Goal: Task Accomplishment & Management: Manage account settings

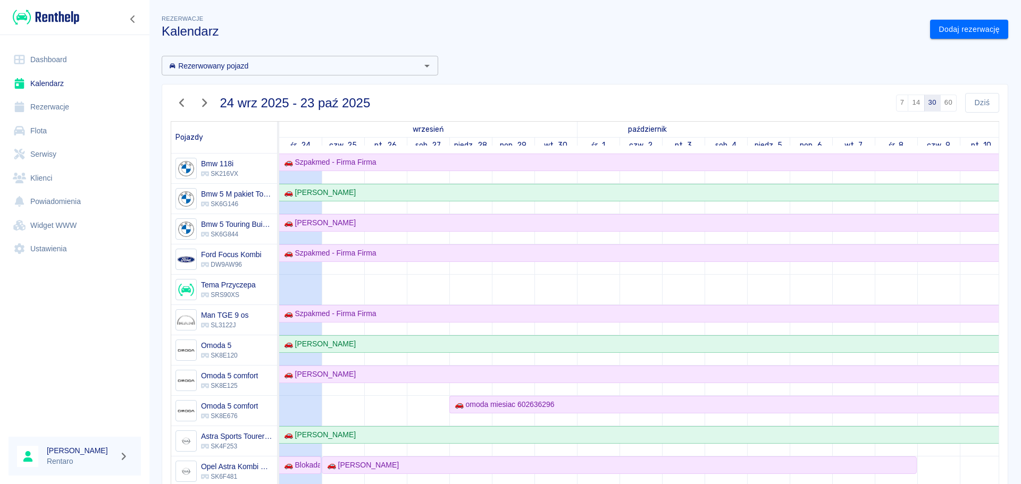
click at [53, 128] on link "Flota" at bounding box center [75, 131] width 132 height 24
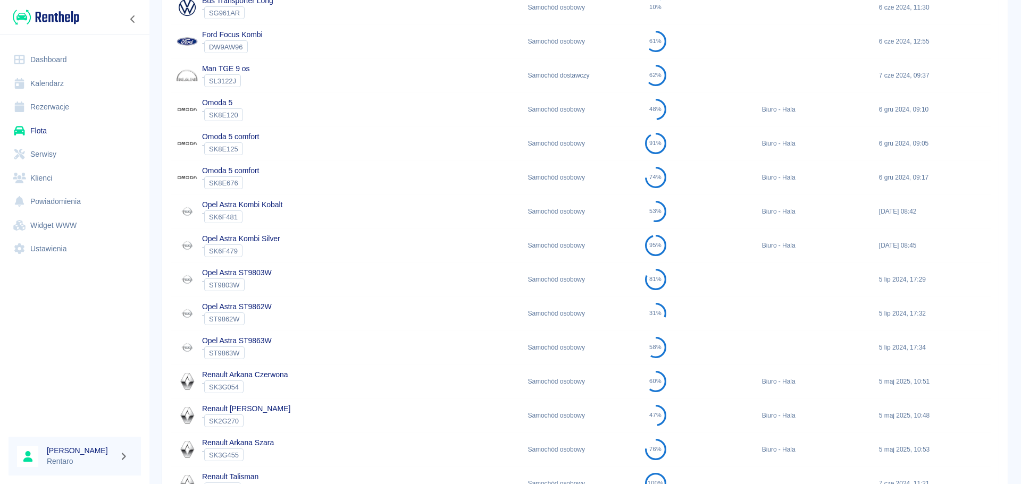
scroll to position [289, 0]
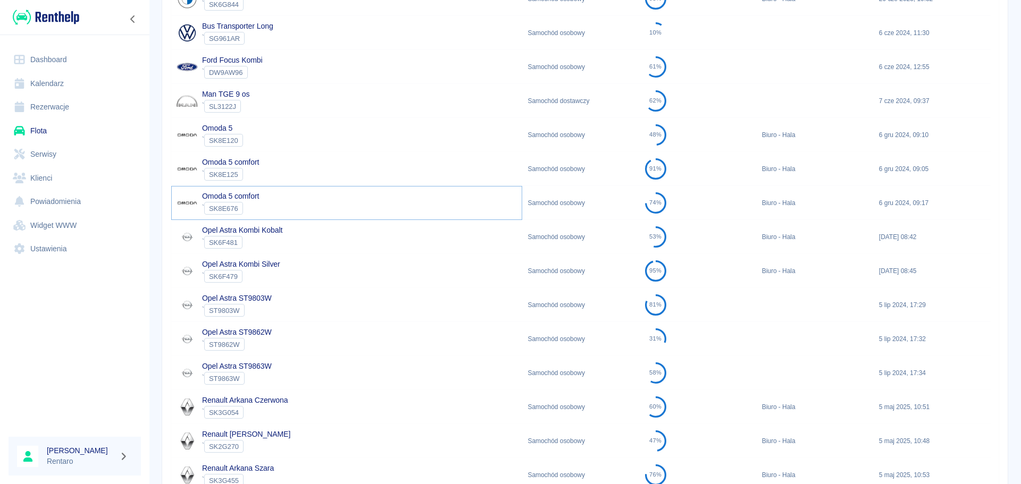
click at [225, 201] on p "Omoda 5 comfort" at bounding box center [230, 196] width 57 height 11
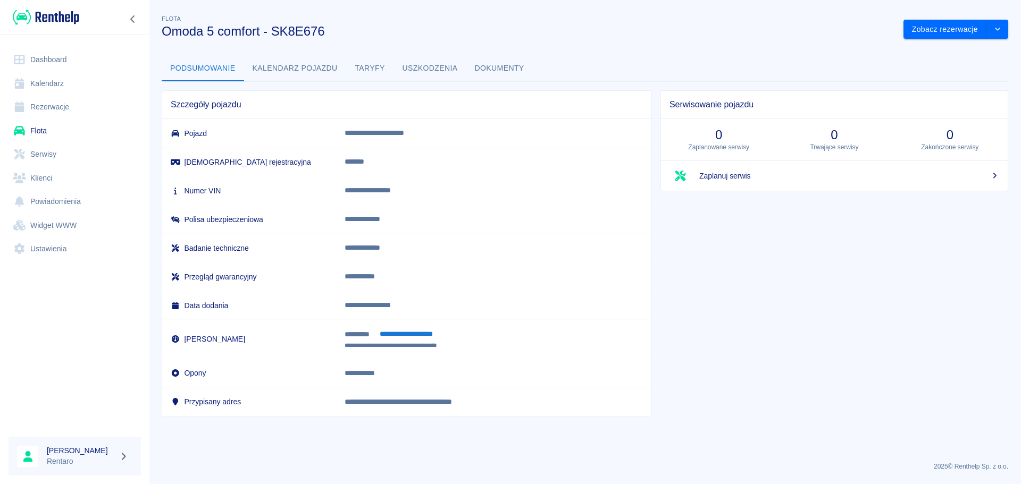
click at [377, 68] on button "Taryfy" at bounding box center [370, 69] width 48 height 26
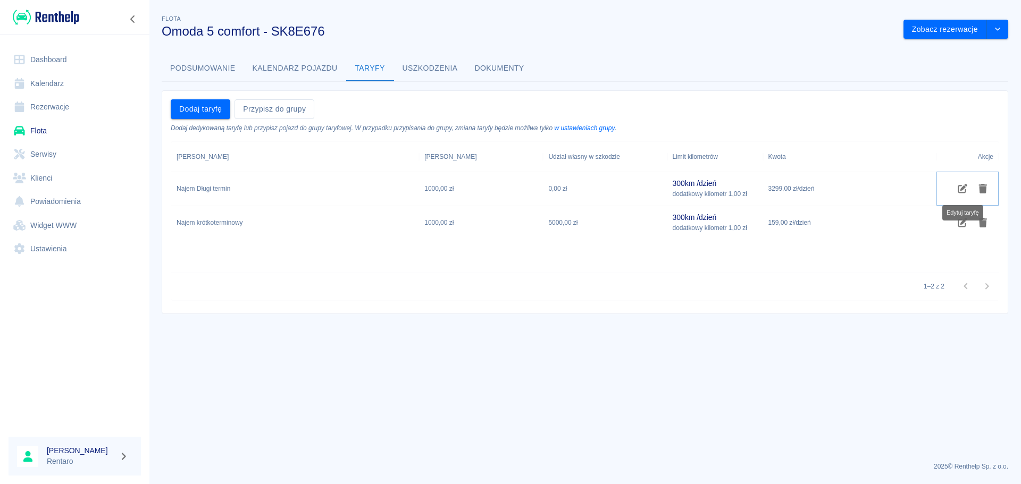
click at [958, 187] on icon "Edytuj taryfę" at bounding box center [962, 189] width 10 height 10
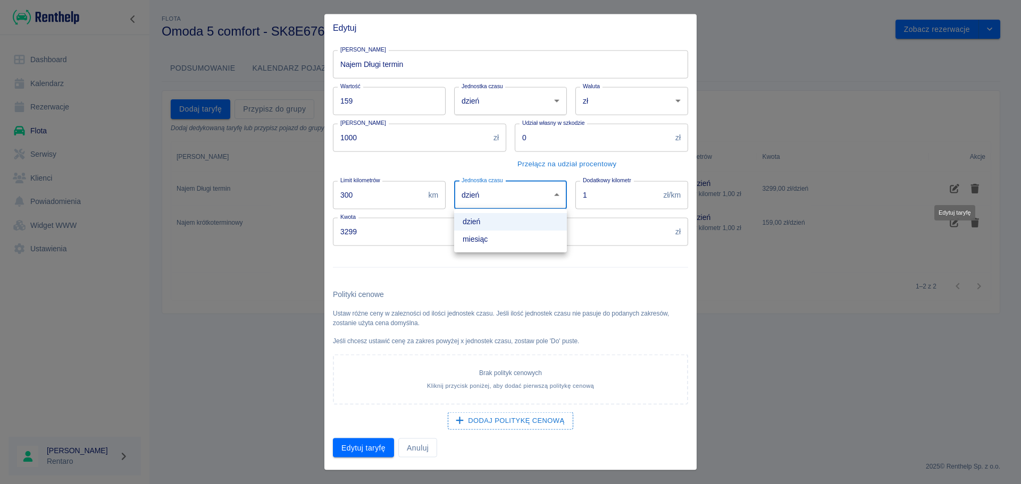
click at [525, 199] on body "Używamy plików Cookies, by zapewnić Ci najlepsze możliwe doświadczenie. Aby dow…" at bounding box center [510, 242] width 1021 height 484
click at [497, 237] on li "miesiąc" at bounding box center [510, 240] width 113 height 18
type input "month"
click at [545, 137] on input "0" at bounding box center [593, 137] width 156 height 28
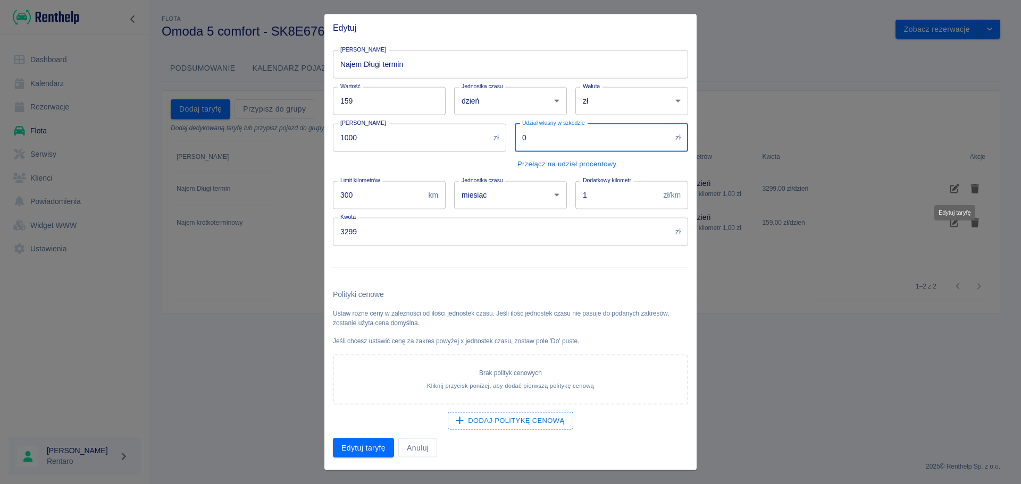
click at [544, 137] on input "0" at bounding box center [593, 137] width 156 height 28
type input "1000"
click at [381, 103] on input "159" at bounding box center [389, 101] width 113 height 28
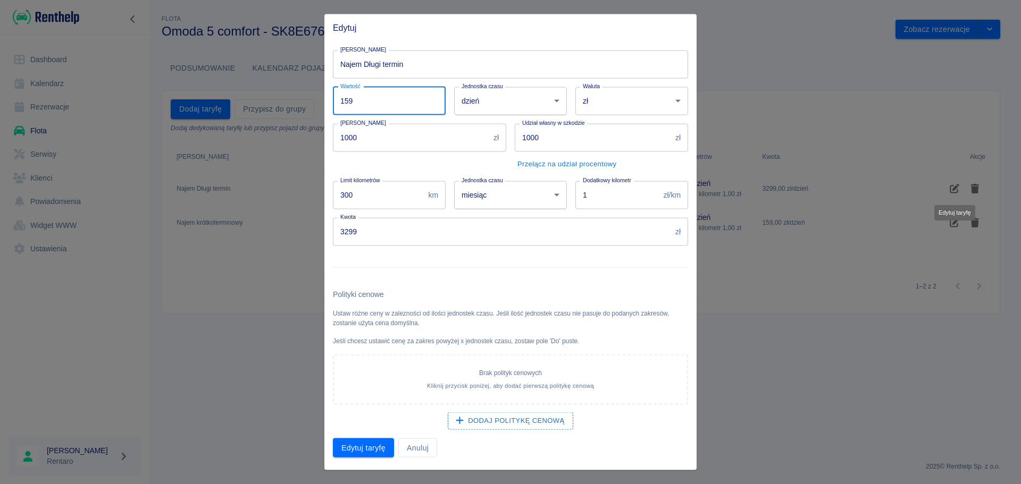
click at [381, 103] on input "159" at bounding box center [389, 101] width 113 height 28
click at [369, 238] on input "3299" at bounding box center [502, 231] width 338 height 28
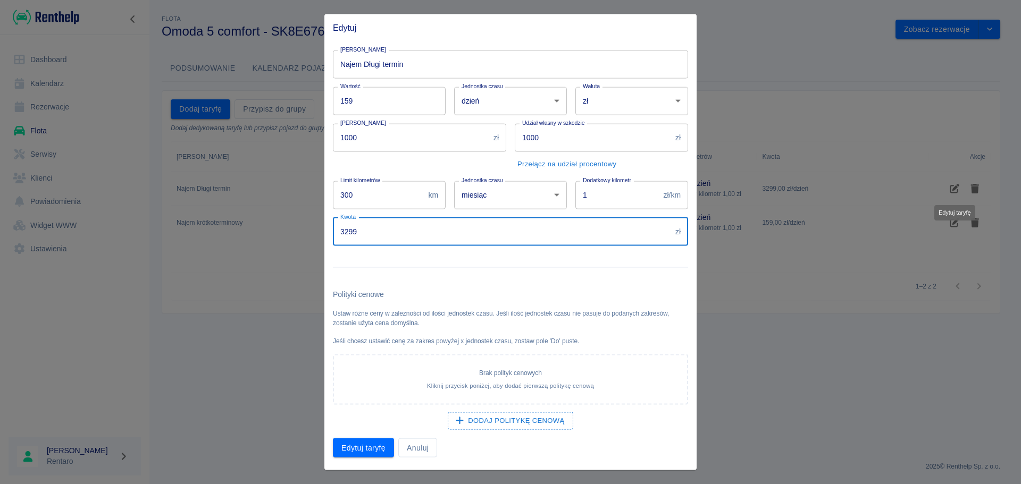
click at [369, 238] on input "3299" at bounding box center [502, 231] width 338 height 28
click at [456, 245] on input "3200" at bounding box center [502, 231] width 338 height 28
type input "3200"
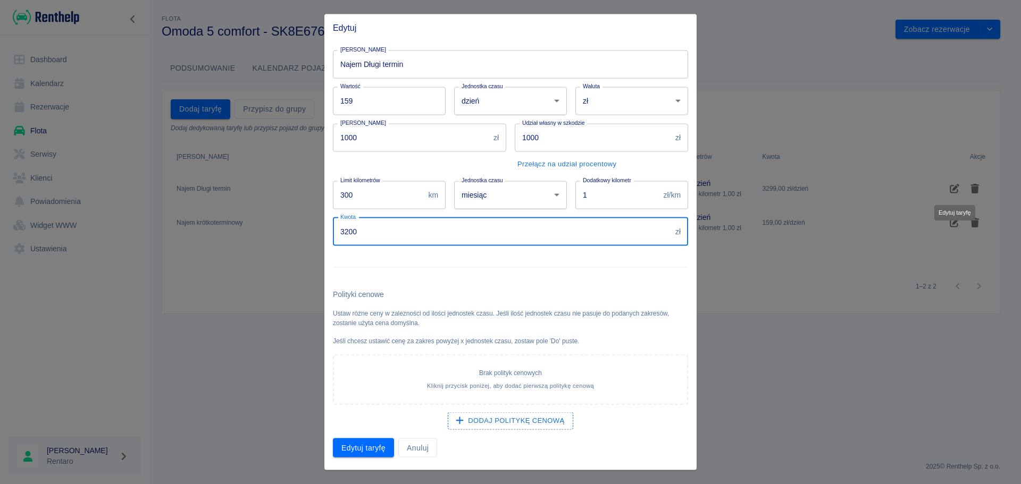
click at [453, 259] on div at bounding box center [506, 263] width 364 height 35
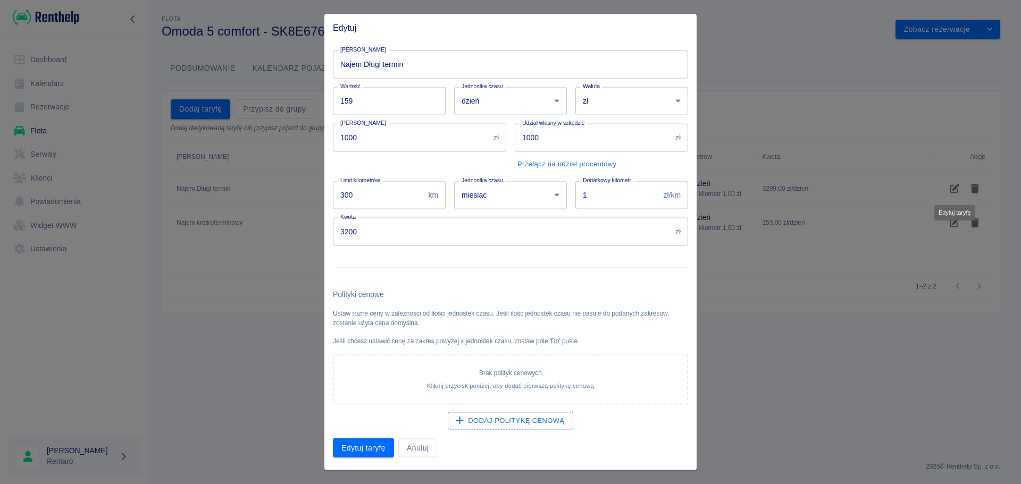
click at [403, 106] on input "159" at bounding box center [389, 101] width 113 height 28
click at [536, 108] on body "Używamy plików Cookies, by zapewnić Ci najlepsze możliwe doświadczenie. Aby dow…" at bounding box center [510, 242] width 1021 height 484
click at [352, 110] on div at bounding box center [510, 242] width 1021 height 484
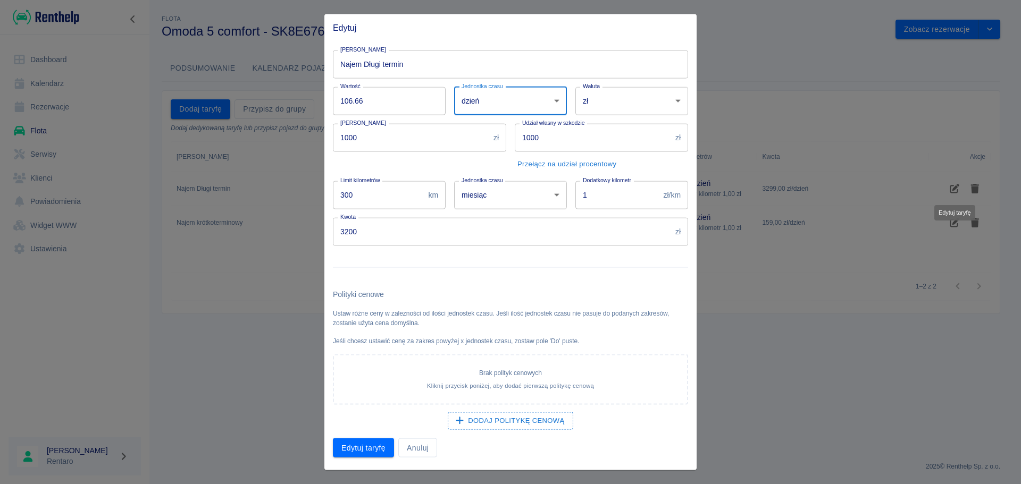
click at [394, 106] on input "106.66" at bounding box center [389, 101] width 113 height 28
click at [390, 102] on input "106.66" at bounding box center [389, 101] width 113 height 28
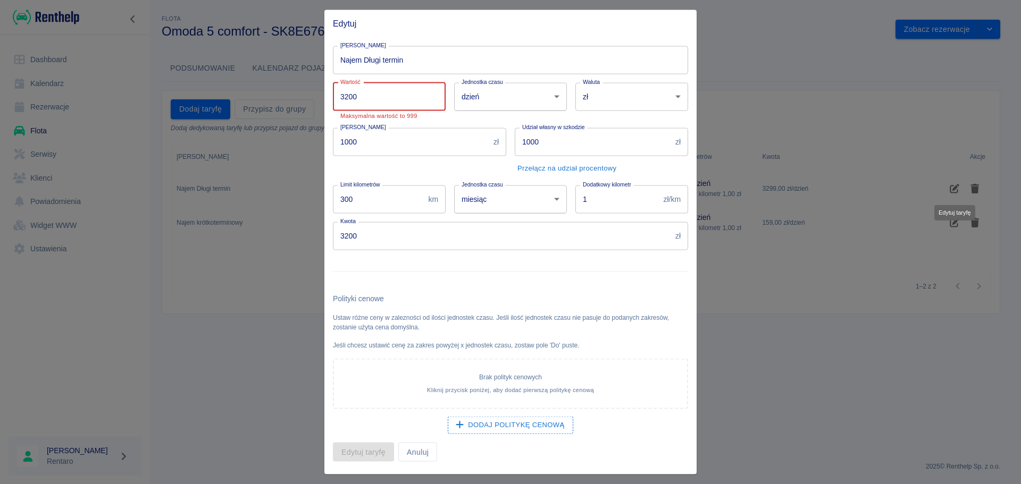
type input "3200"
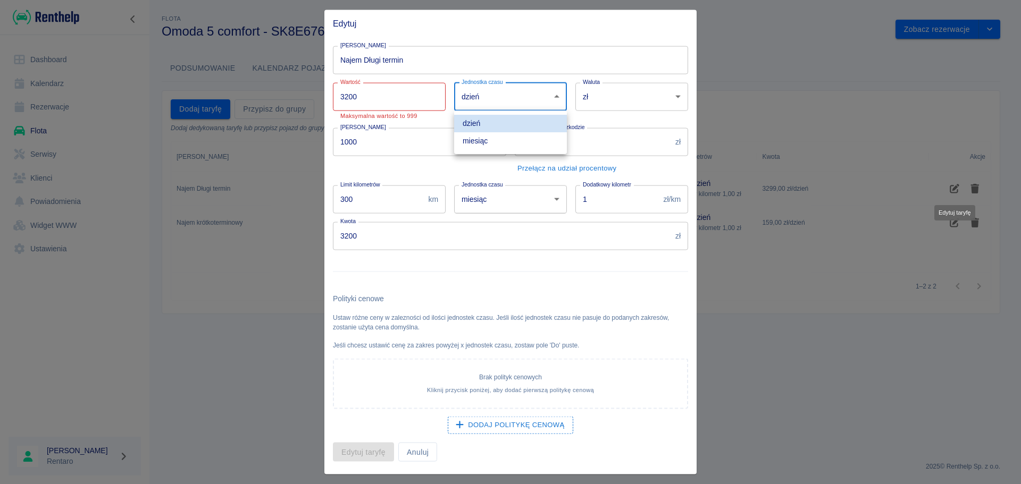
click at [512, 98] on body "Używamy plików Cookies, by zapewnić Ci najlepsze możliwe doświadczenie. Aby dow…" at bounding box center [510, 242] width 1021 height 484
click at [494, 143] on li "miesiąc" at bounding box center [510, 141] width 113 height 18
type input "month"
click at [532, 276] on div at bounding box center [506, 267] width 364 height 35
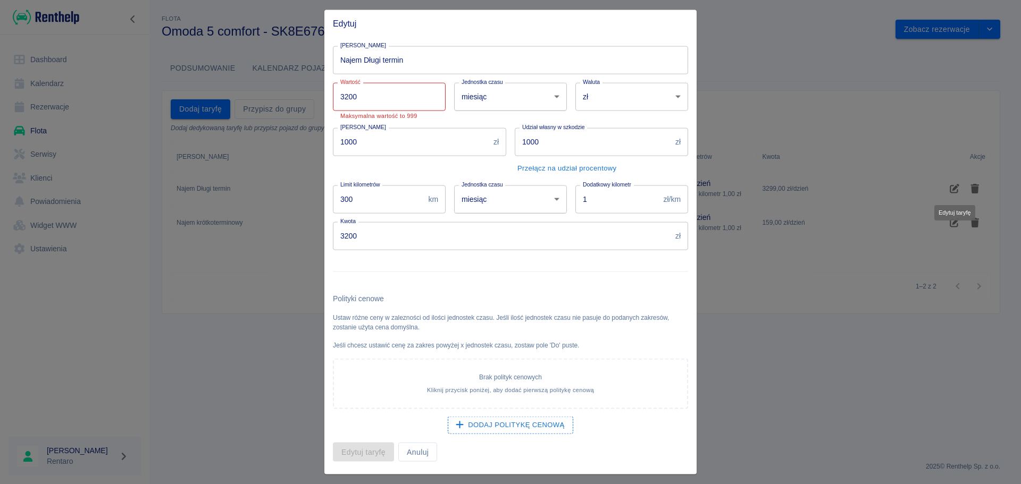
click at [508, 250] on input "3200" at bounding box center [502, 236] width 338 height 28
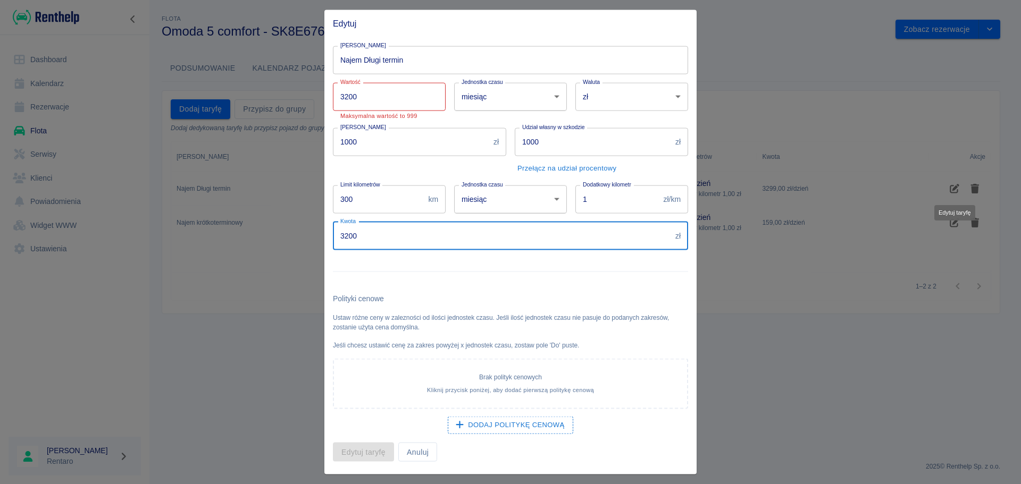
click at [387, 105] on input "3200" at bounding box center [389, 96] width 113 height 28
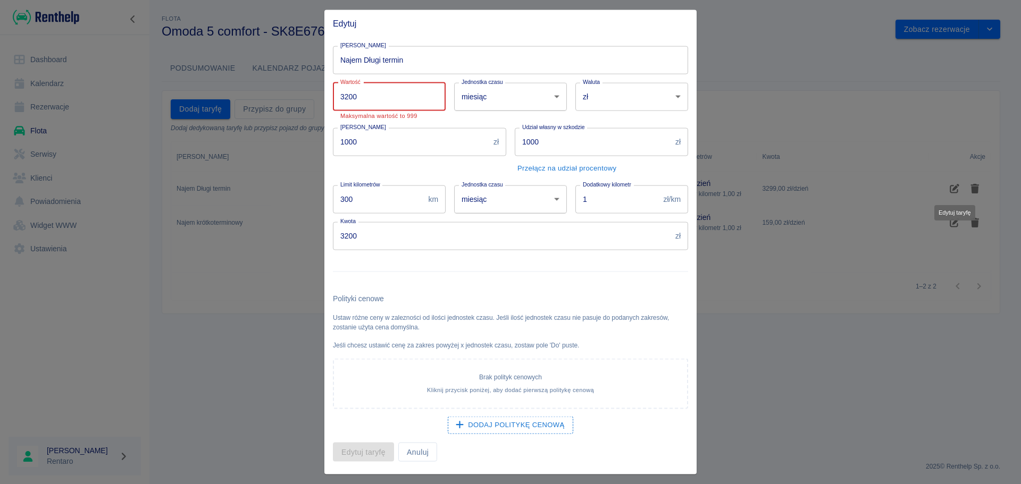
click at [427, 102] on input "3200" at bounding box center [389, 96] width 113 height 28
click at [430, 91] on input "3200" at bounding box center [389, 96] width 113 height 28
drag, startPoint x: 432, startPoint y: 95, endPoint x: 408, endPoint y: 96, distance: 24.5
click at [432, 96] on input "3201" at bounding box center [389, 96] width 113 height 28
click at [408, 96] on input "3201" at bounding box center [389, 96] width 113 height 28
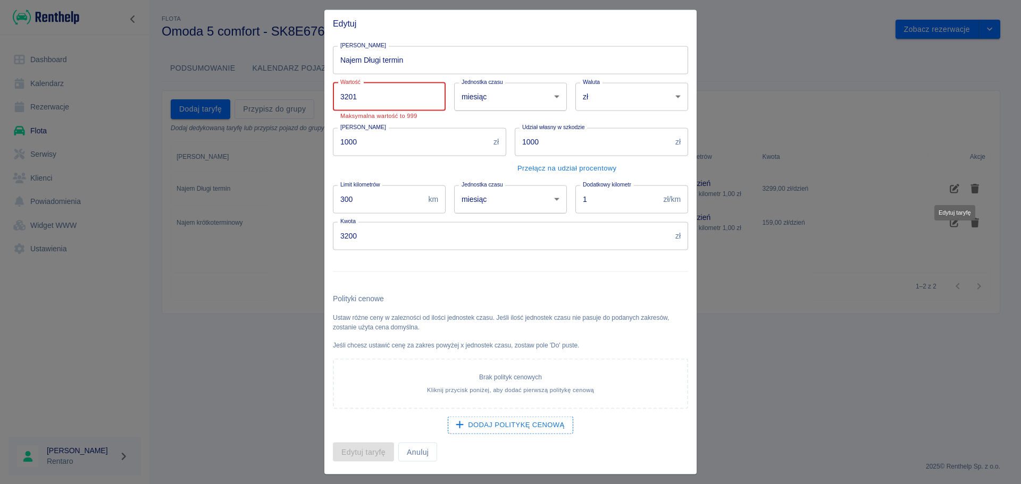
click at [404, 99] on input "3201" at bounding box center [389, 96] width 113 height 28
click at [403, 99] on input "3201" at bounding box center [389, 96] width 113 height 28
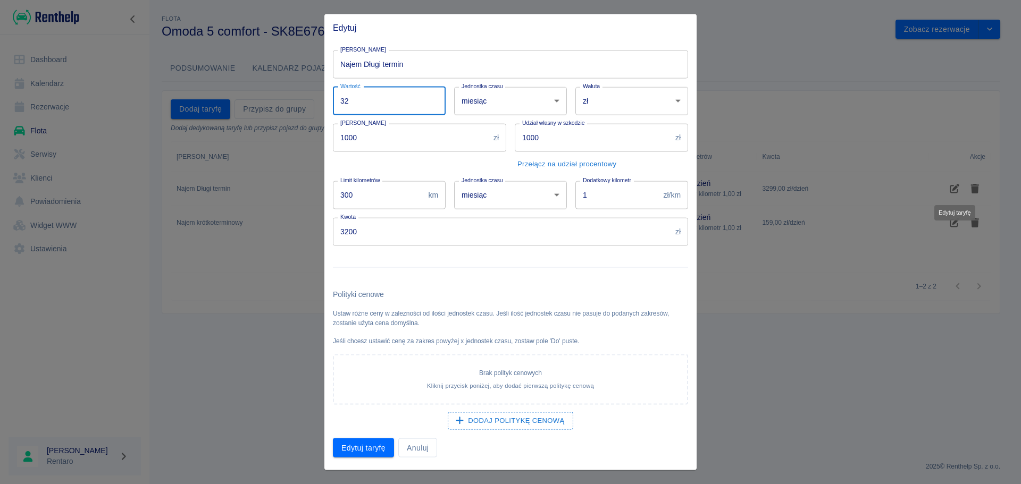
type input "3"
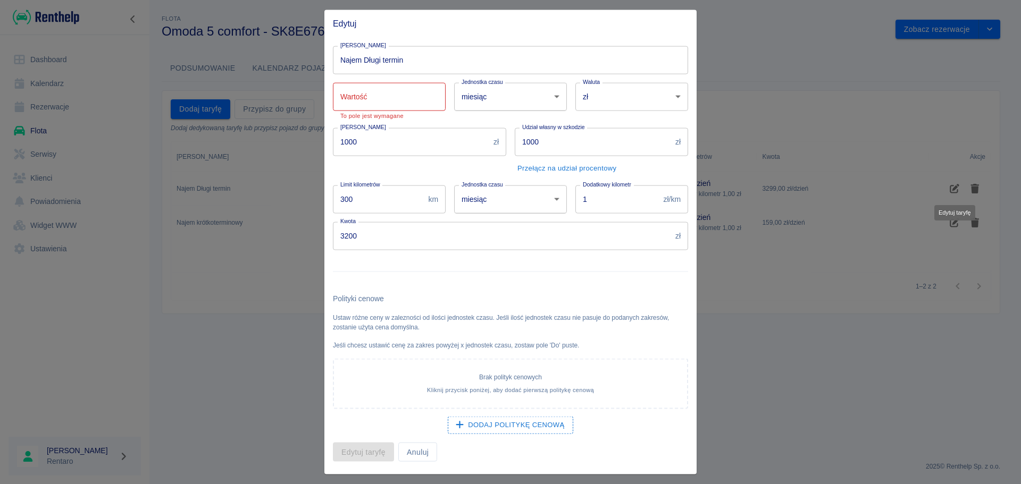
click at [432, 120] on div "Kaucja 1000 zł Kaucja" at bounding box center [415, 147] width 182 height 57
click at [417, 100] on input "Wartość" at bounding box center [389, 96] width 113 height 28
click at [503, 95] on body "Używamy plików Cookies, by zapewnić Ci najlepsze możliwe doświadczenie. Aby dow…" at bounding box center [510, 242] width 1021 height 484
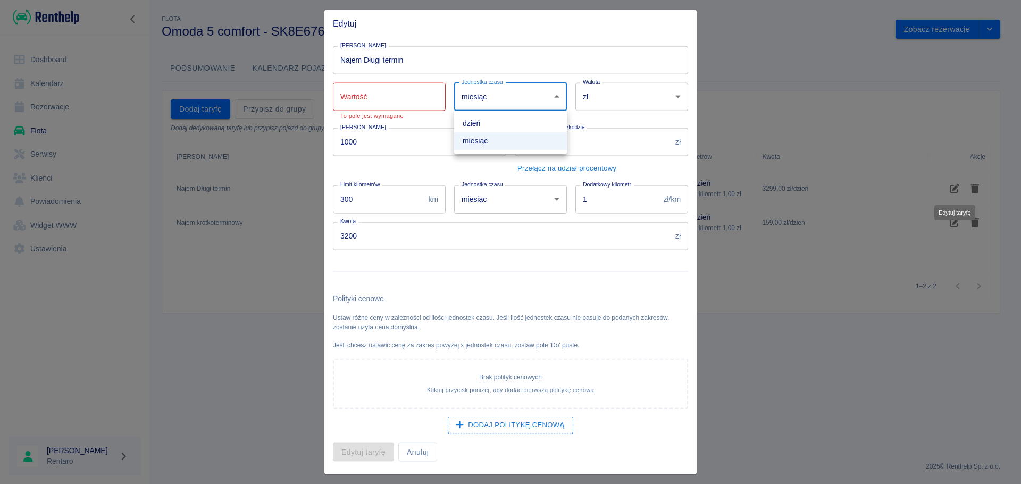
click at [503, 122] on li "dzień" at bounding box center [510, 124] width 113 height 18
type input "day"
click at [364, 104] on input "Wartość" at bounding box center [389, 96] width 113 height 28
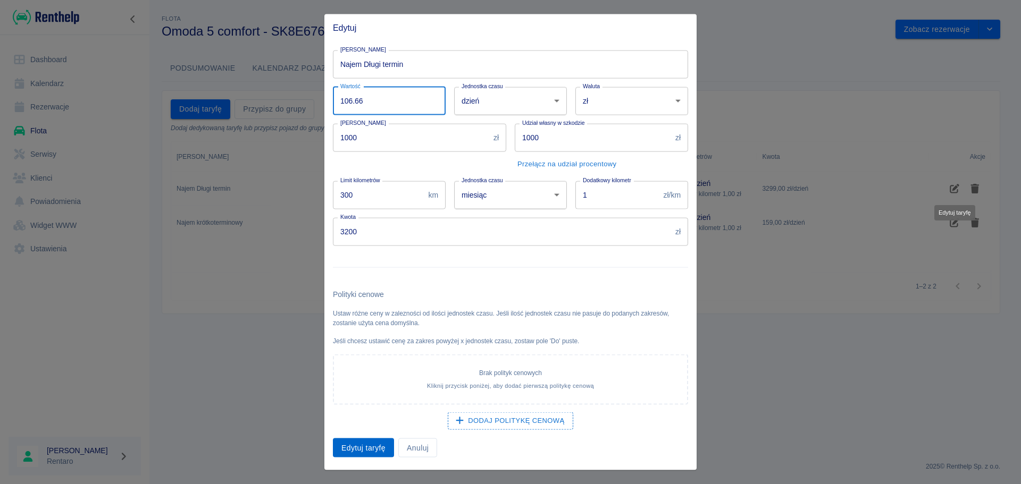
type input "106.66"
click at [375, 449] on button "Edytuj taryfę" at bounding box center [363, 448] width 61 height 20
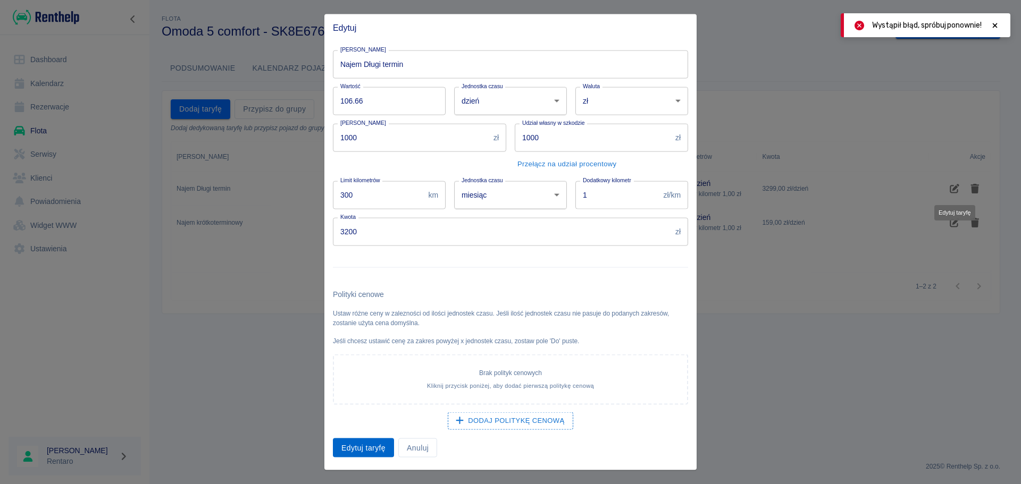
click at [365, 449] on button "Edytuj taryfę" at bounding box center [363, 448] width 61 height 20
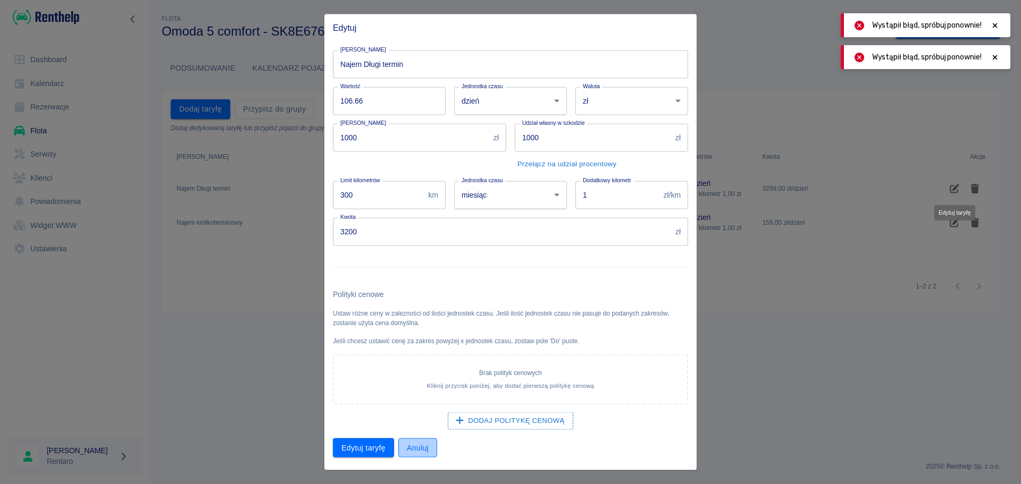
click at [423, 446] on button "Anuluj" at bounding box center [417, 448] width 39 height 20
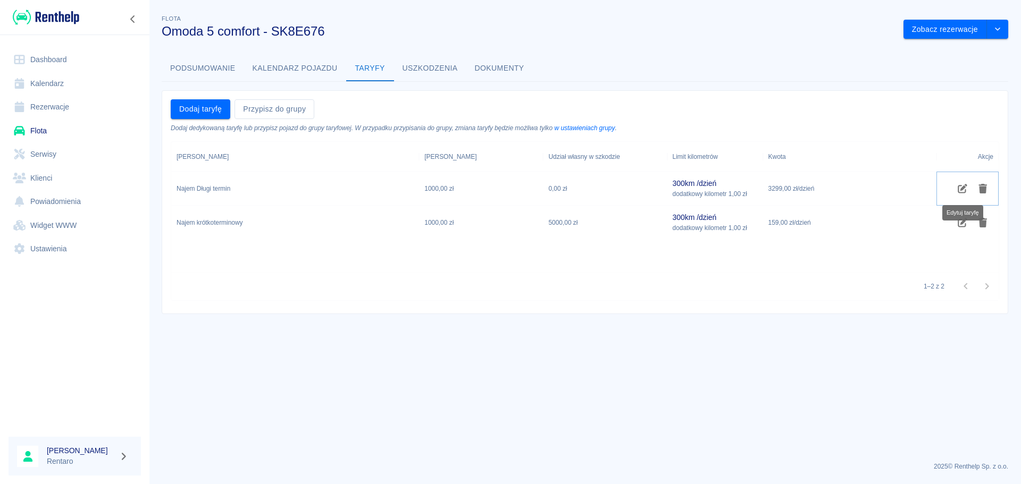
click at [960, 191] on icon "Edytuj taryfę" at bounding box center [962, 189] width 12 height 10
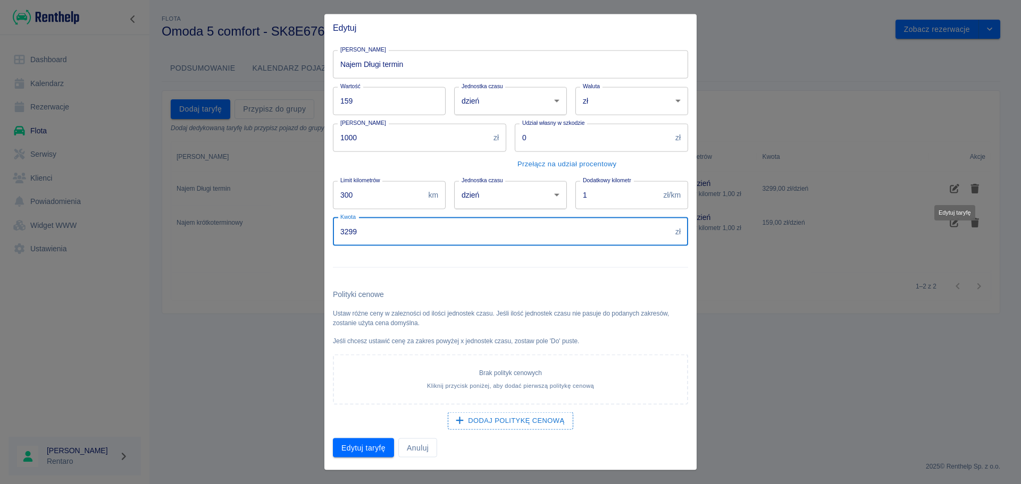
click at [409, 236] on input "3299" at bounding box center [502, 231] width 338 height 28
drag, startPoint x: 434, startPoint y: 234, endPoint x: 306, endPoint y: 229, distance: 127.7
click at [306, 229] on div "Edytuj Nazwa taryfy Najem Długi termin Nazwa taryfy Wartość 159 Wartość Jednost…" at bounding box center [510, 242] width 1021 height 484
type input "3200"
click at [373, 447] on button "Edytuj taryfę" at bounding box center [363, 448] width 61 height 20
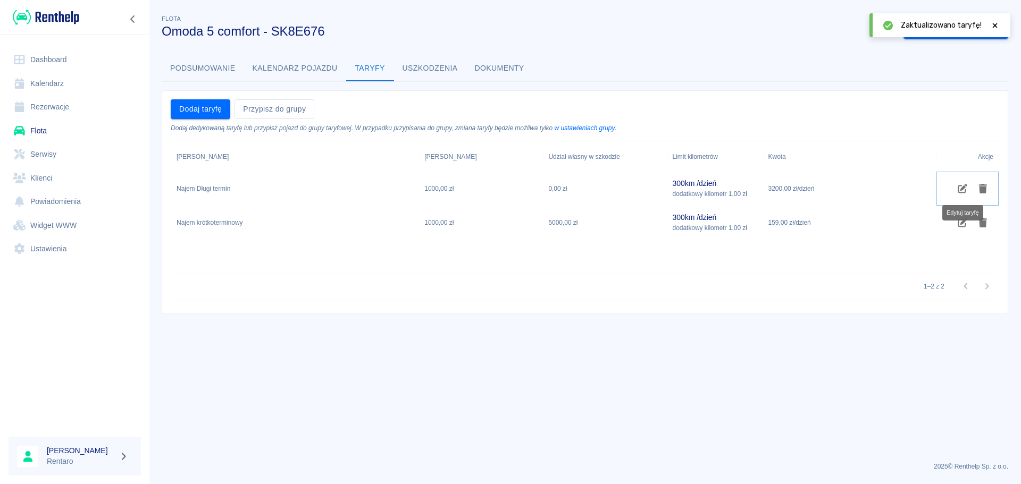
click at [964, 190] on icon "Edytuj taryfę" at bounding box center [962, 189] width 12 height 10
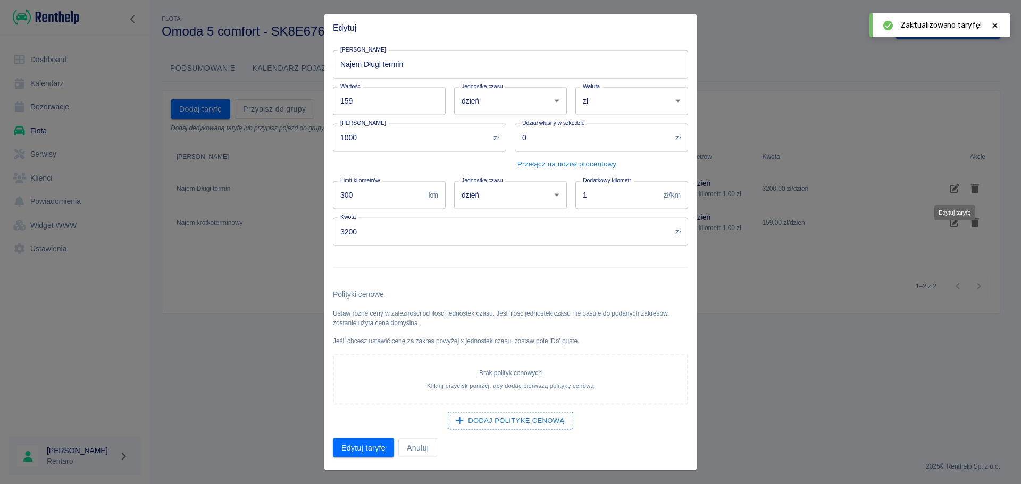
click at [537, 99] on body "Używamy plików Cookies, by zapewnić Ci najlepsze możliwe doświadczenie. Aby dow…" at bounding box center [510, 242] width 1021 height 484
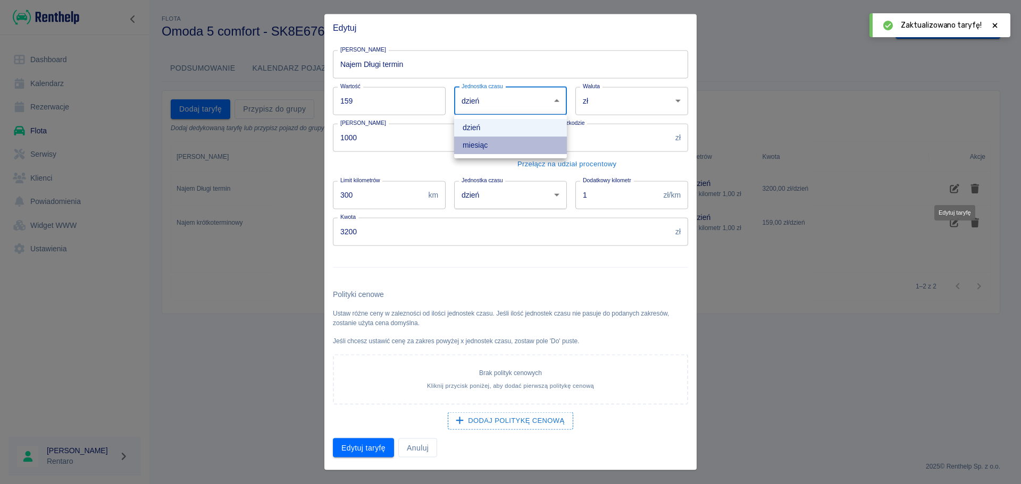
click at [493, 147] on li "miesiąc" at bounding box center [510, 146] width 113 height 18
click at [526, 97] on body "Używamy plików Cookies, by zapewnić Ci najlepsze możliwe doświadczenie. Aby dow…" at bounding box center [510, 242] width 1021 height 484
click at [510, 124] on li "dzień" at bounding box center [510, 128] width 113 height 18
type input "day"
click at [520, 200] on body "Używamy plików Cookies, by zapewnić Ci najlepsze możliwe doświadczenie. Aby dow…" at bounding box center [510, 242] width 1021 height 484
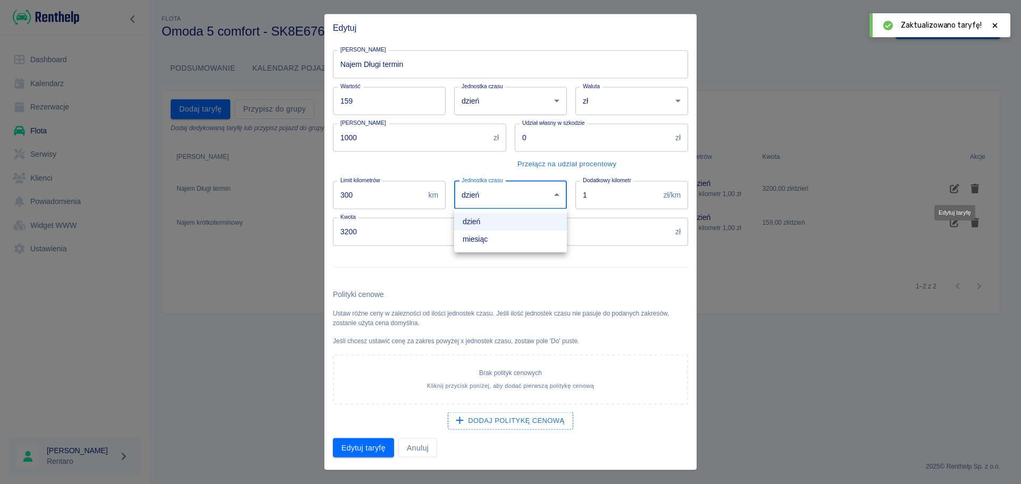
click at [525, 246] on li "miesiąc" at bounding box center [510, 240] width 113 height 18
type input "month"
drag, startPoint x: 854, startPoint y: 292, endPoint x: 843, endPoint y: 311, distance: 22.4
click at [854, 292] on div at bounding box center [510, 242] width 1021 height 484
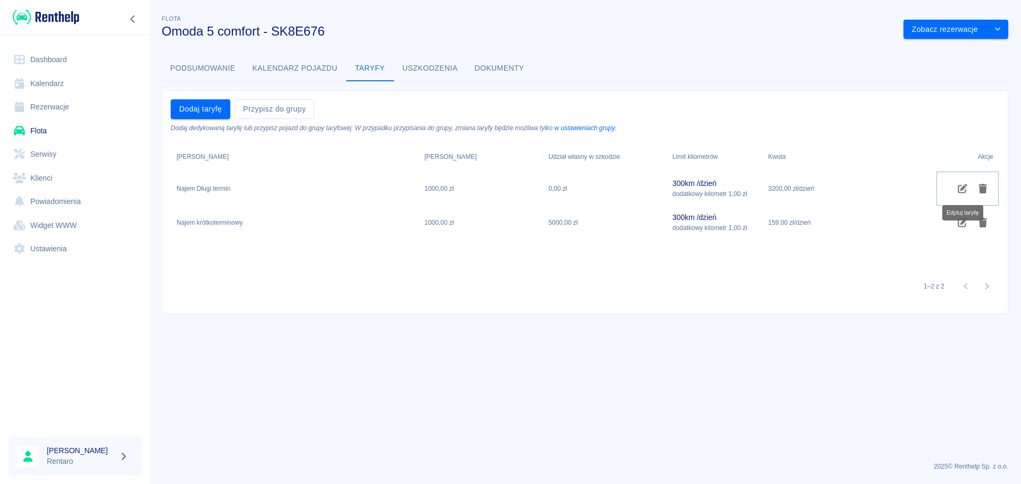
click at [956, 191] on icon "Edytuj taryfę" at bounding box center [962, 189] width 12 height 10
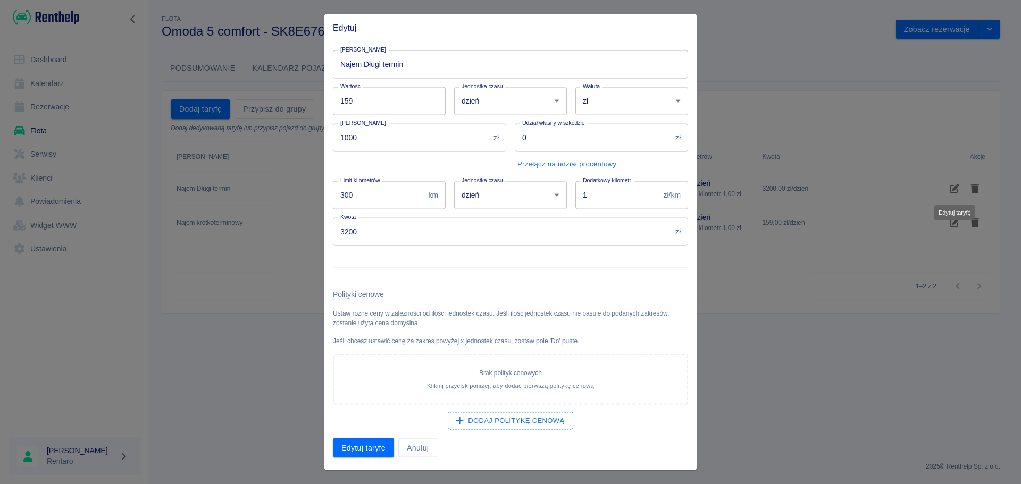
click at [497, 188] on body "Używamy plików Cookies, by zapewnić Ci najlepsze możliwe doświadczenie. Aby dow…" at bounding box center [510, 242] width 1021 height 484
click at [491, 241] on li "miesiąc" at bounding box center [510, 240] width 113 height 18
type input "month"
click at [365, 454] on button "Edytuj taryfę" at bounding box center [363, 448] width 61 height 20
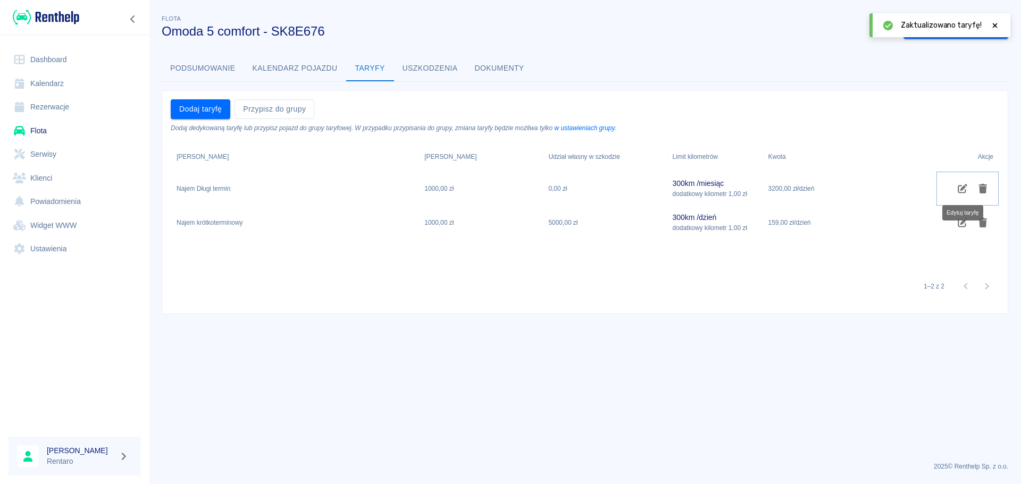
click at [966, 189] on icon "Edytuj taryfę" at bounding box center [962, 189] width 12 height 10
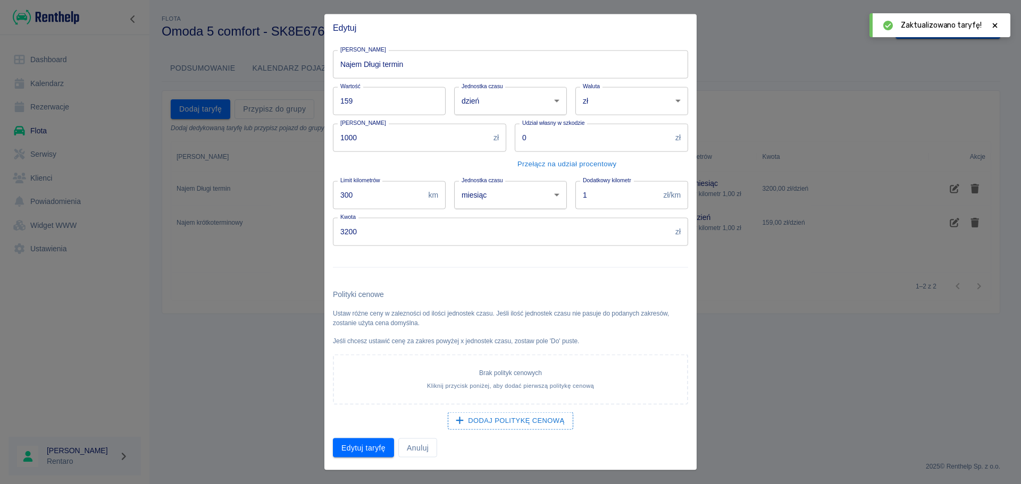
click at [605, 150] on input "0" at bounding box center [593, 137] width 156 height 28
click at [604, 149] on input "0" at bounding box center [593, 137] width 156 height 28
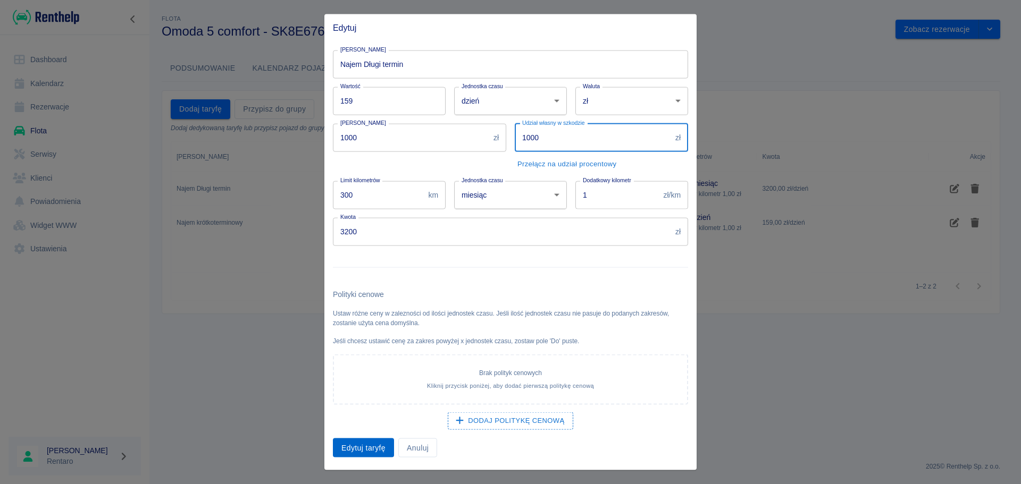
type input "1000"
click at [352, 443] on button "Edytuj taryfę" at bounding box center [363, 448] width 61 height 20
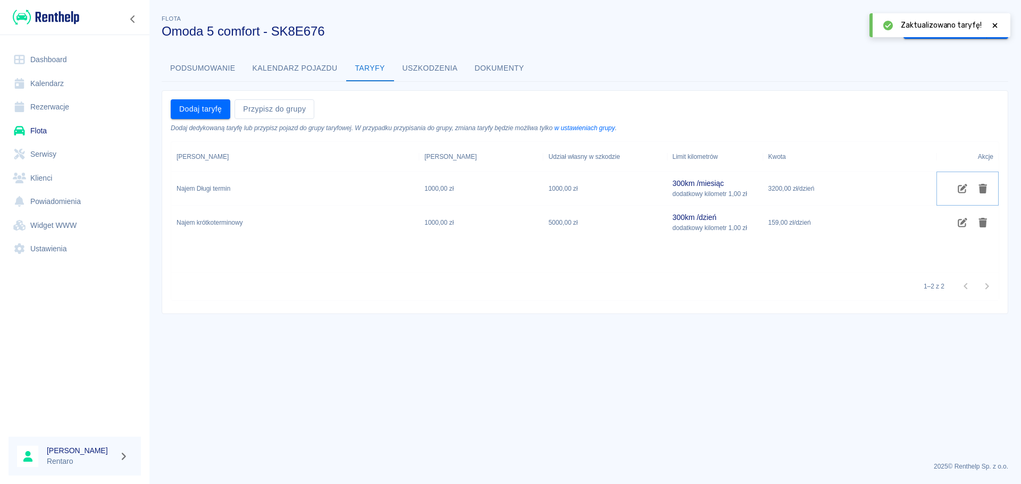
click at [961, 188] on icon "Edytuj taryfę" at bounding box center [962, 189] width 12 height 10
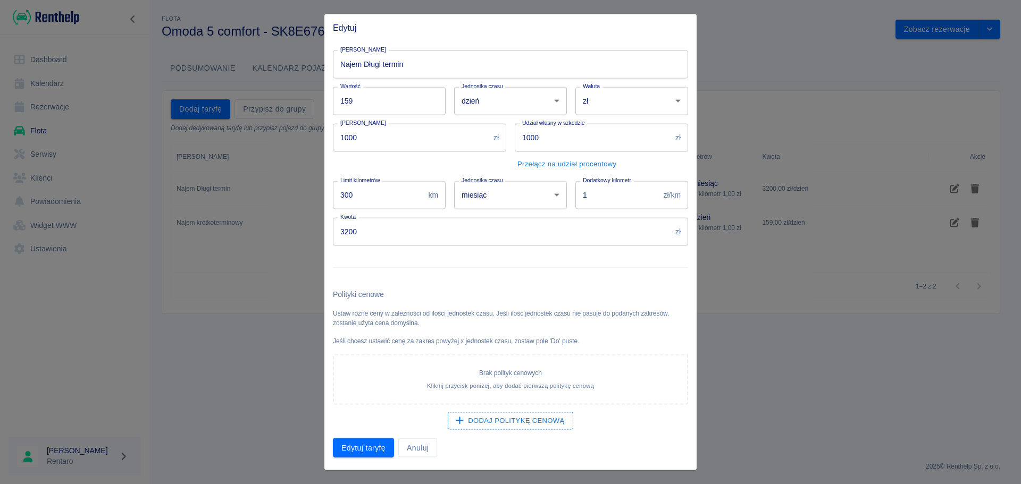
click at [509, 107] on body "Używamy plików Cookies, by zapewnić Ci najlepsze możliwe doświadczenie. Aby dow…" at bounding box center [510, 242] width 1021 height 484
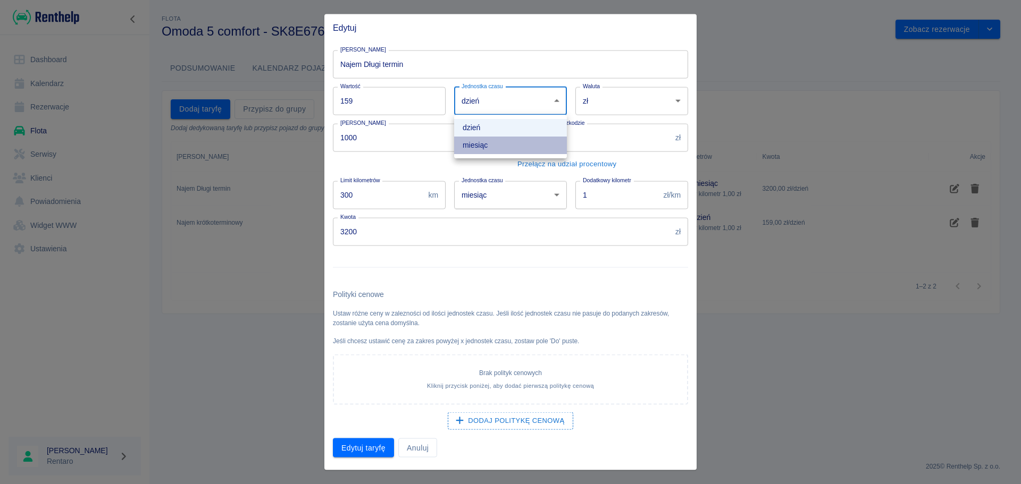
click at [495, 147] on li "miesiąc" at bounding box center [510, 146] width 113 height 18
type input "month"
click at [576, 291] on h6 "Polityki cenowe" at bounding box center [510, 294] width 355 height 11
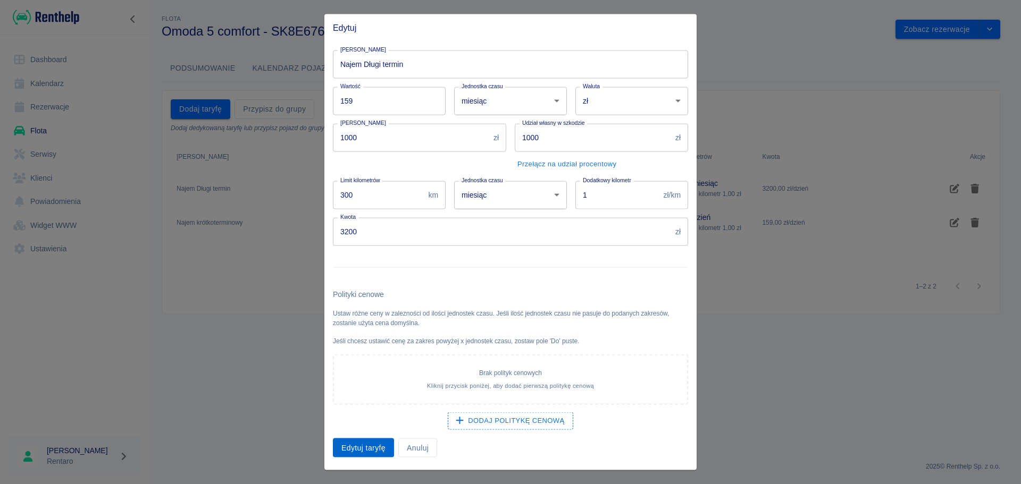
click at [366, 449] on button "Edytuj taryfę" at bounding box center [363, 448] width 61 height 20
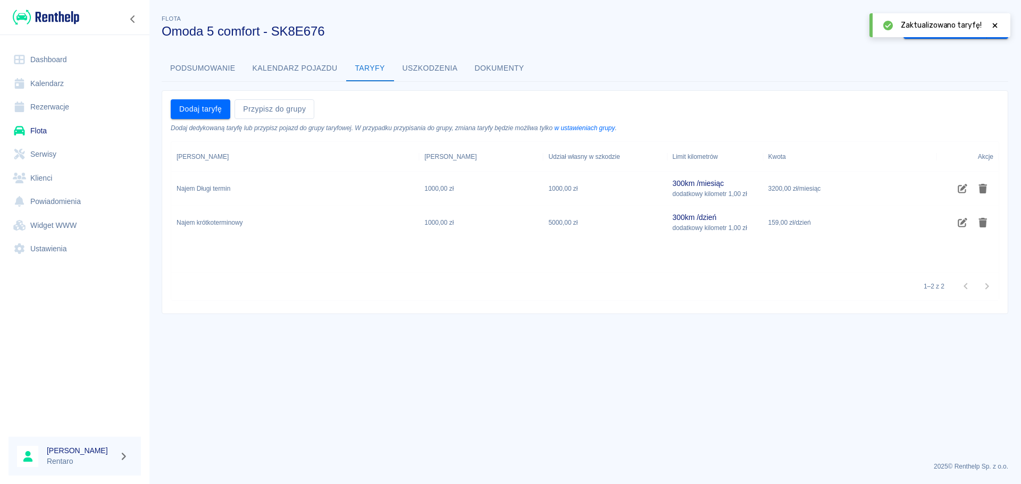
drag, startPoint x: 993, startPoint y: 25, endPoint x: 986, endPoint y: 30, distance: 8.0
click at [992, 25] on icon at bounding box center [995, 25] width 10 height 7
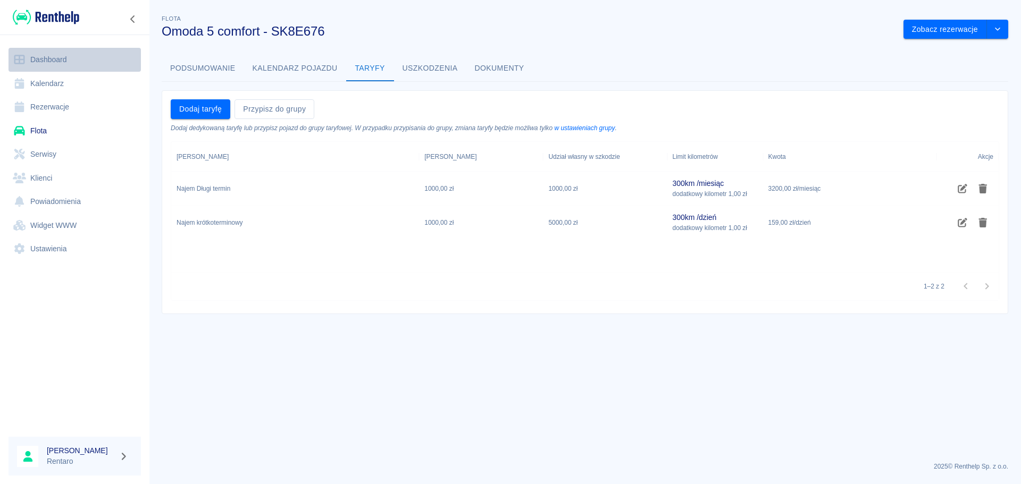
click at [51, 69] on link "Dashboard" at bounding box center [75, 60] width 132 height 24
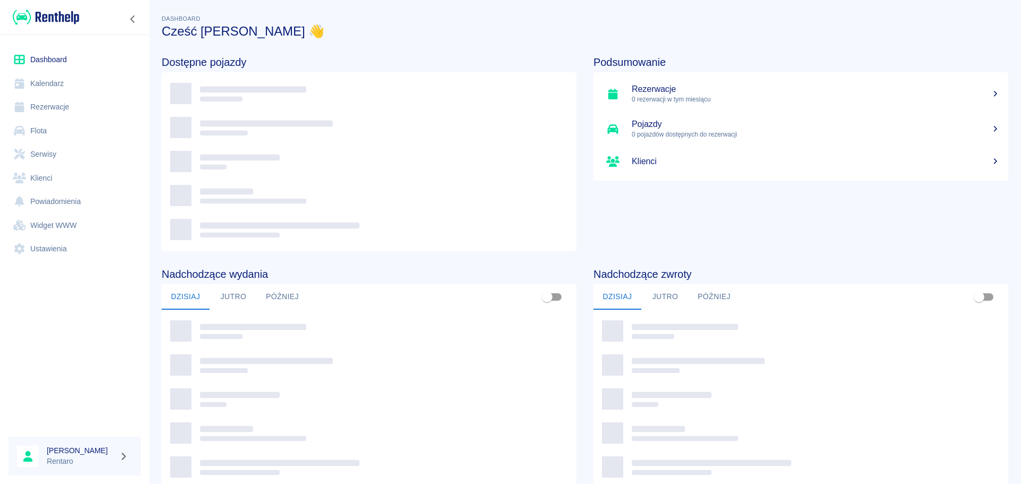
click at [48, 86] on link "Kalendarz" at bounding box center [75, 84] width 132 height 24
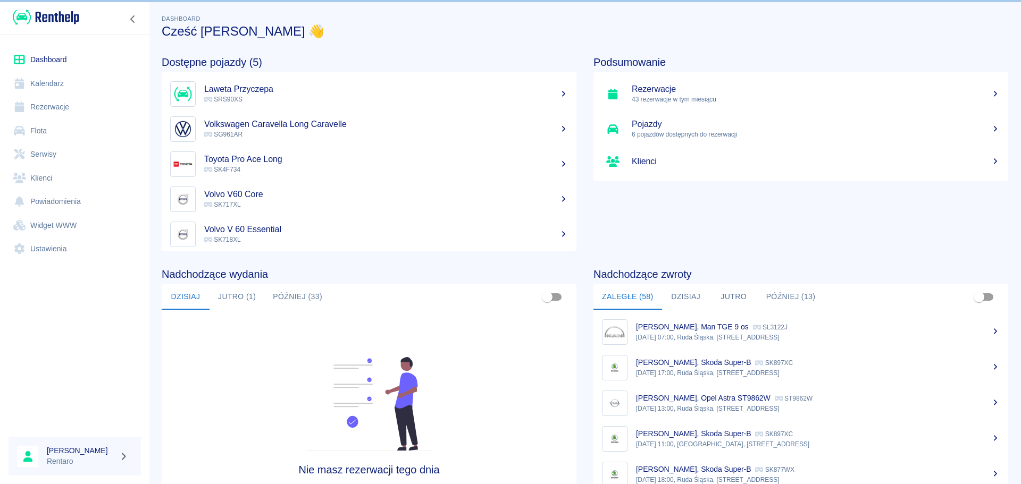
click at [47, 84] on link "Kalendarz" at bounding box center [75, 84] width 132 height 24
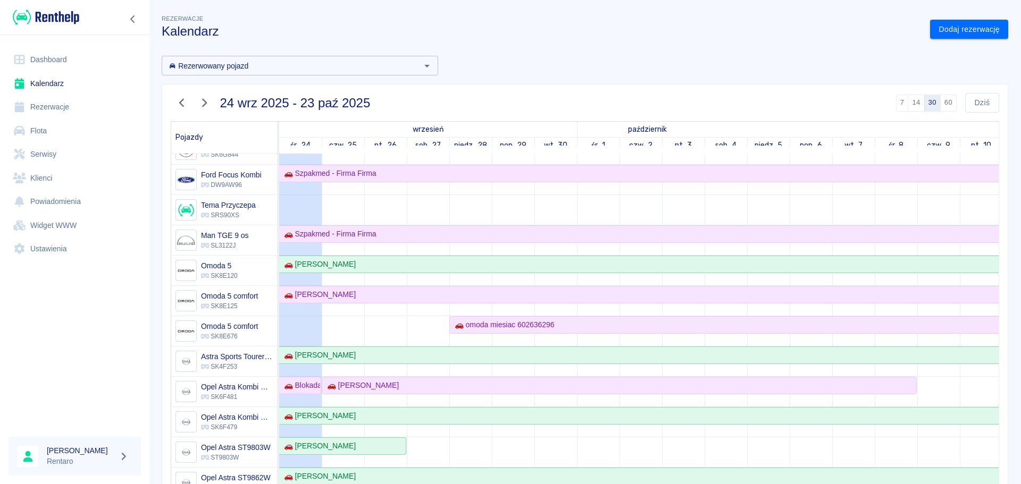
scroll to position [213, 0]
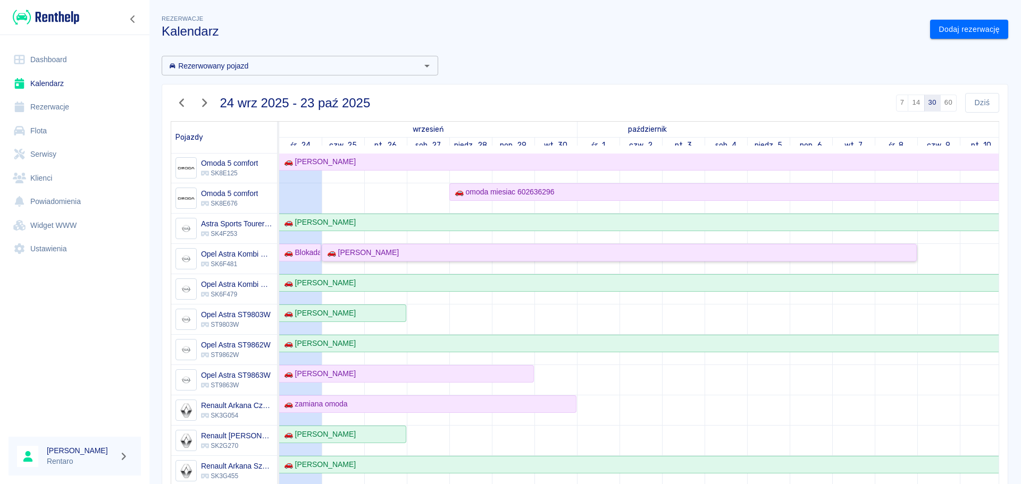
click at [457, 251] on div "🚗 [PERSON_NAME]" at bounding box center [619, 252] width 593 height 11
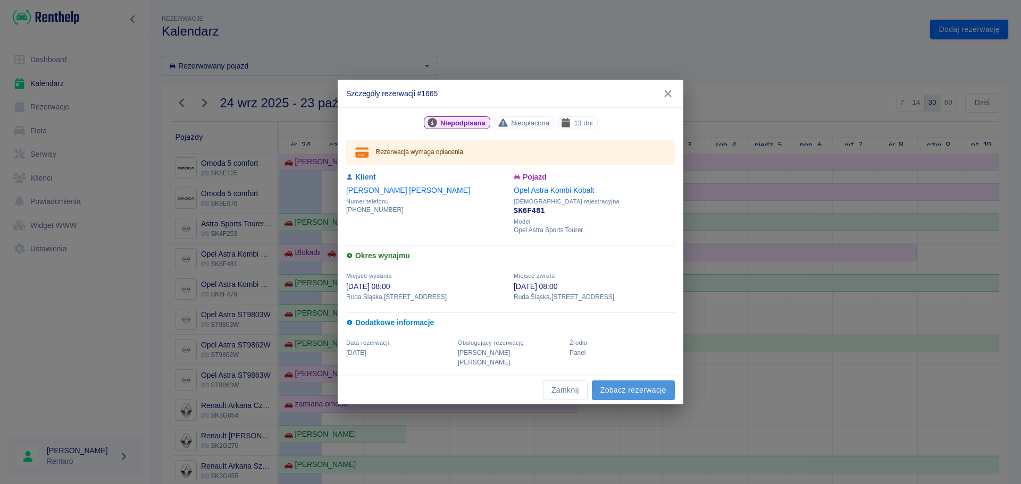
click at [618, 385] on link "Zobacz rezerwację" at bounding box center [633, 391] width 83 height 20
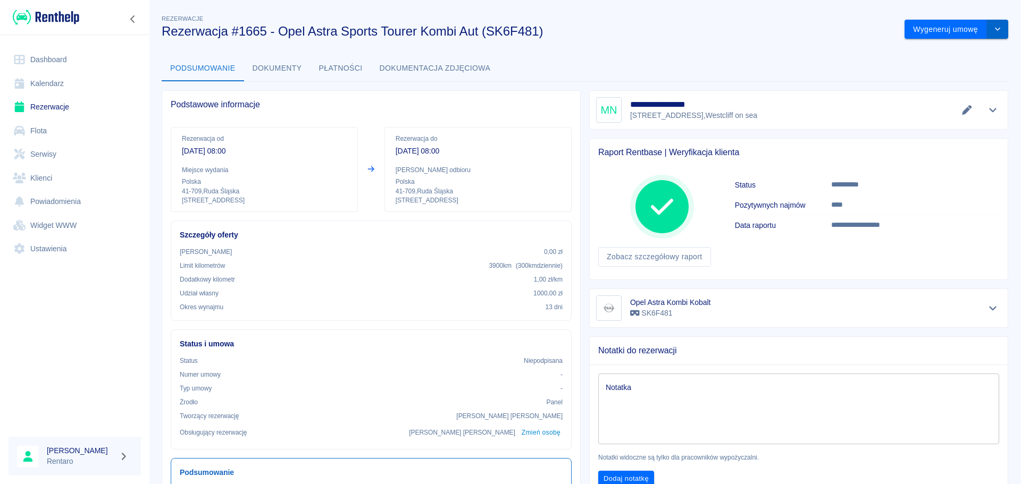
click at [993, 30] on icon "drop-down" at bounding box center [997, 29] width 9 height 7
click at [943, 48] on li "Modyfikuj rezerwację" at bounding box center [948, 52] width 86 height 18
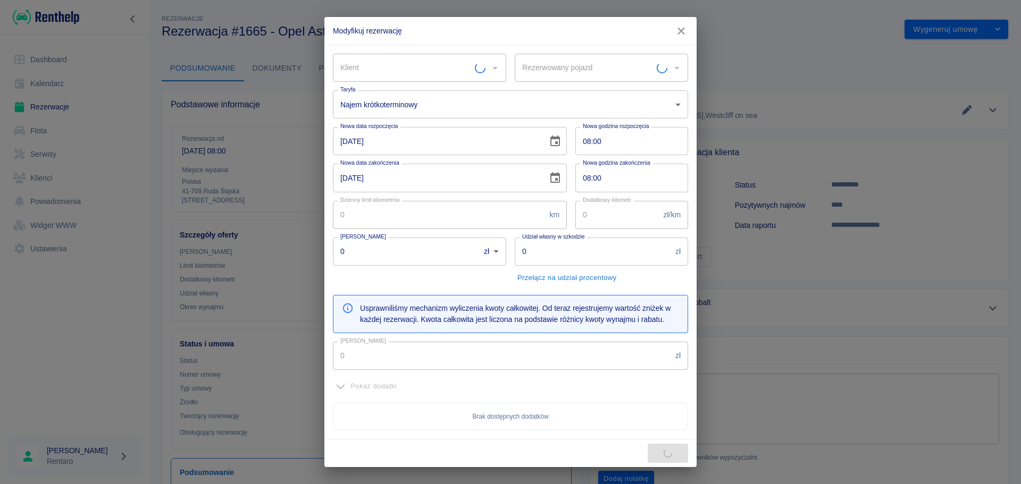
type input "Opel Astra Kombi Kobalt - SK6F481"
type input "[PERSON_NAME]"
type input "300"
type input "1"
type input "1000"
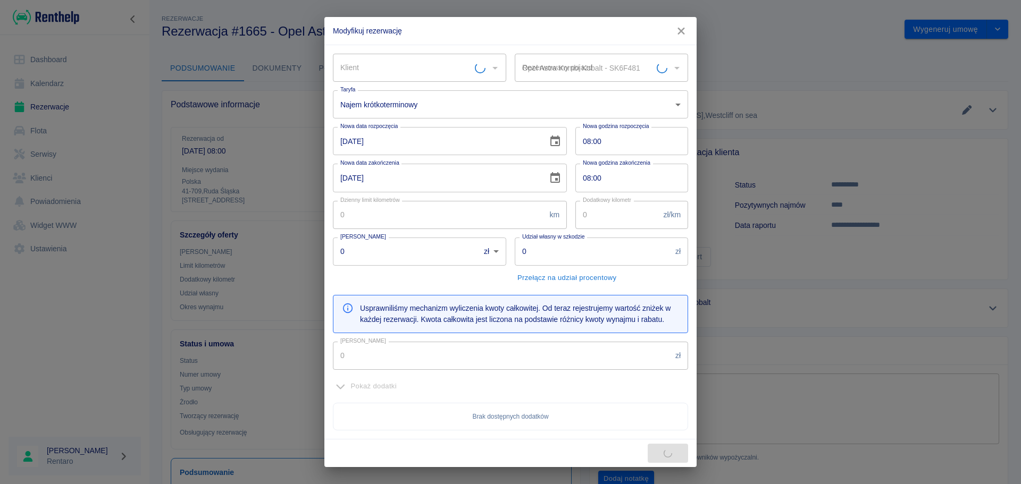
type input "2067"
type input "619.8"
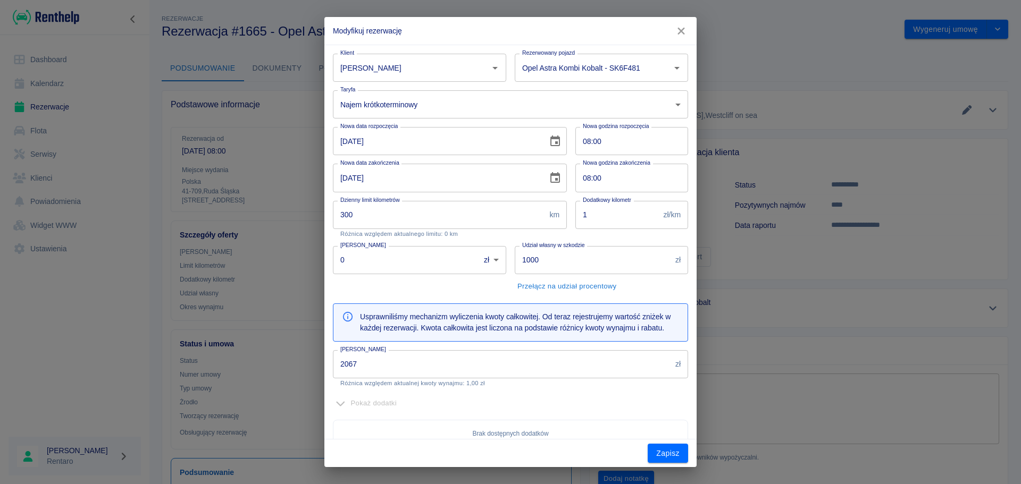
click at [338, 363] on input "2067" at bounding box center [502, 364] width 338 height 28
click at [338, 364] on input "2067" at bounding box center [502, 364] width 338 height 28
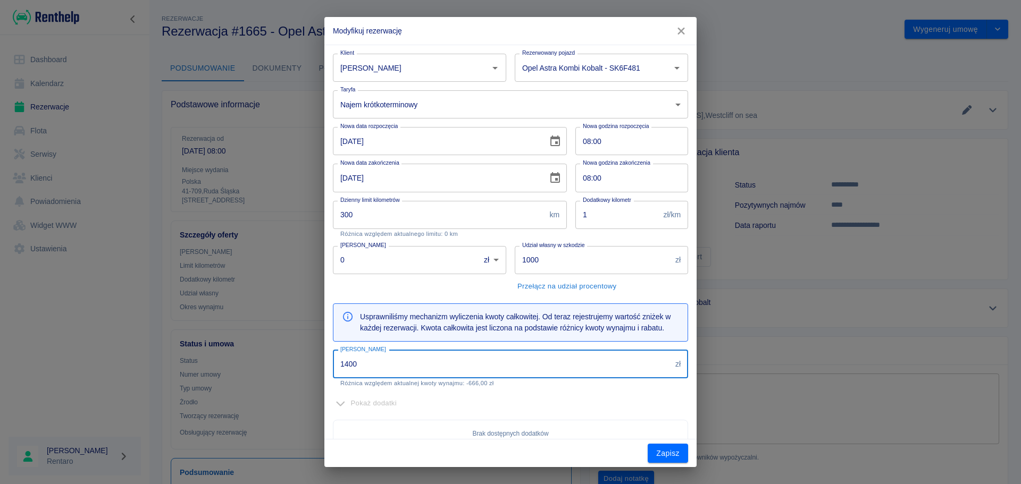
type input "1400"
click at [582, 140] on input "08:00" at bounding box center [627, 141] width 105 height 28
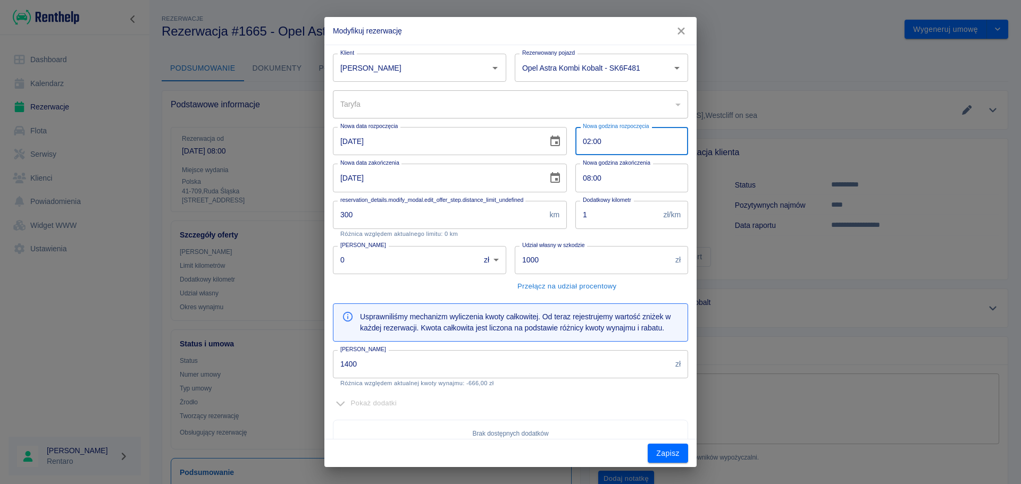
type input "20:00"
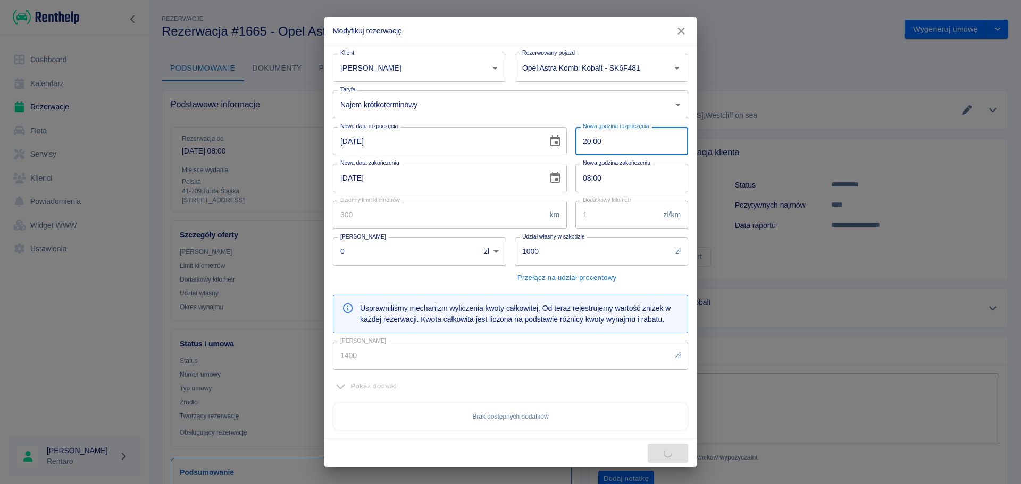
type input "2067"
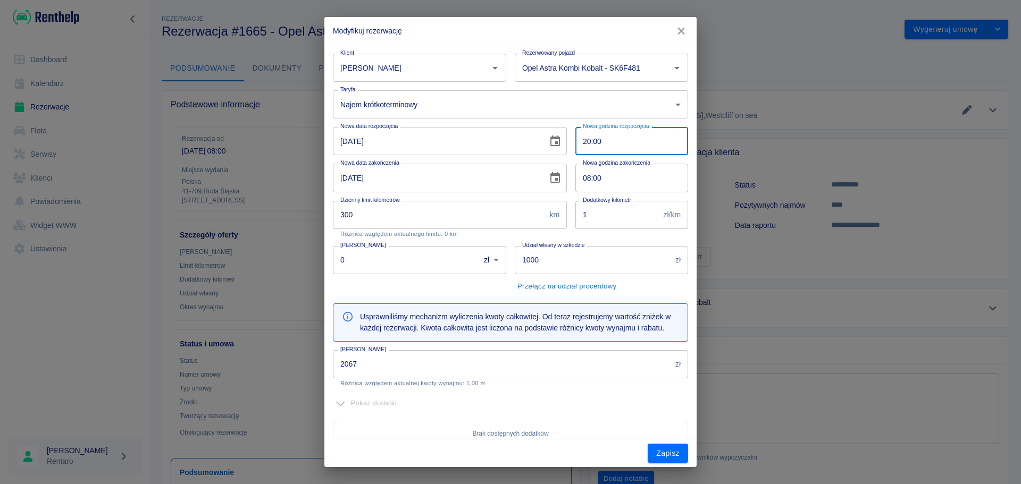
type input "20:00"
click at [583, 179] on input "08:00" at bounding box center [627, 178] width 105 height 28
type input "20:00"
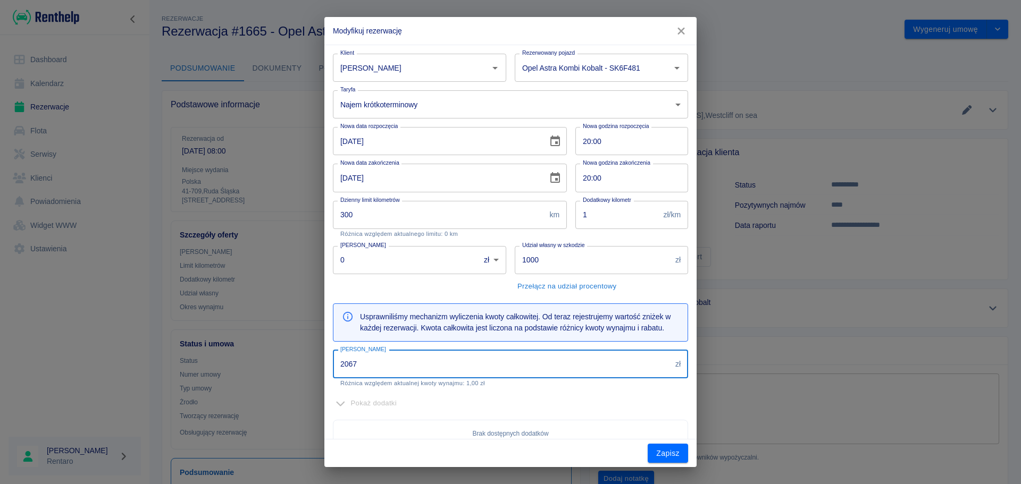
click at [371, 371] on input "2067" at bounding box center [502, 364] width 338 height 28
click at [371, 372] on input "2067" at bounding box center [502, 364] width 338 height 28
type input "1400"
click at [633, 389] on div "Pokaż dodatki Brak dostępnych dodatków" at bounding box center [506, 417] width 364 height 61
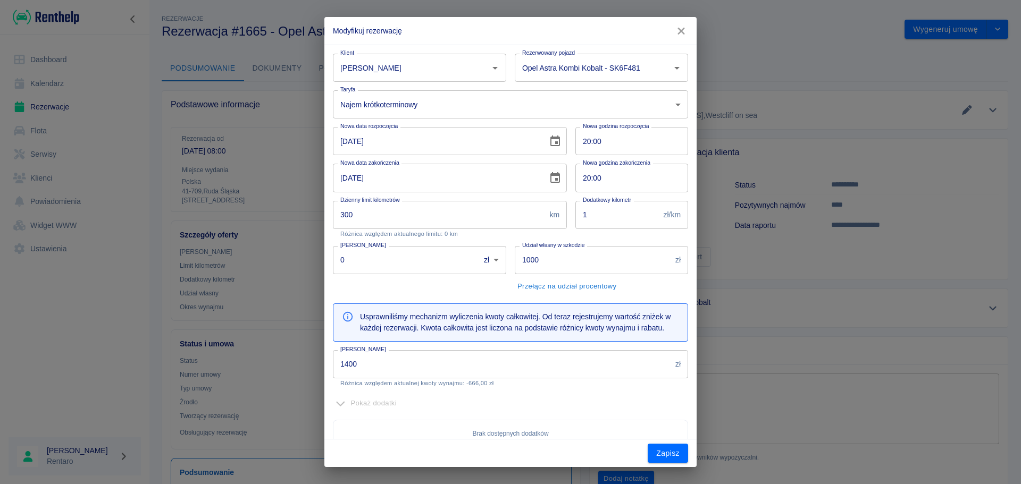
drag, startPoint x: 668, startPoint y: 459, endPoint x: 672, endPoint y: 455, distance: 5.7
click at [669, 458] on button "Zapisz" at bounding box center [667, 454] width 40 height 20
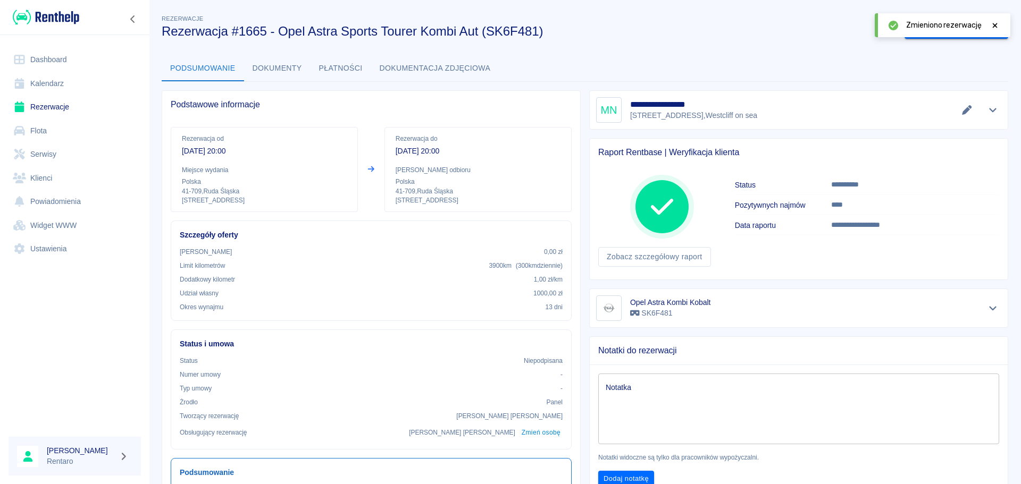
click at [989, 25] on div "Zmieniono rezerwację" at bounding box center [953, 25] width 94 height 11
click at [990, 24] on icon at bounding box center [995, 25] width 10 height 7
click at [28, 86] on link "Kalendarz" at bounding box center [75, 84] width 132 height 24
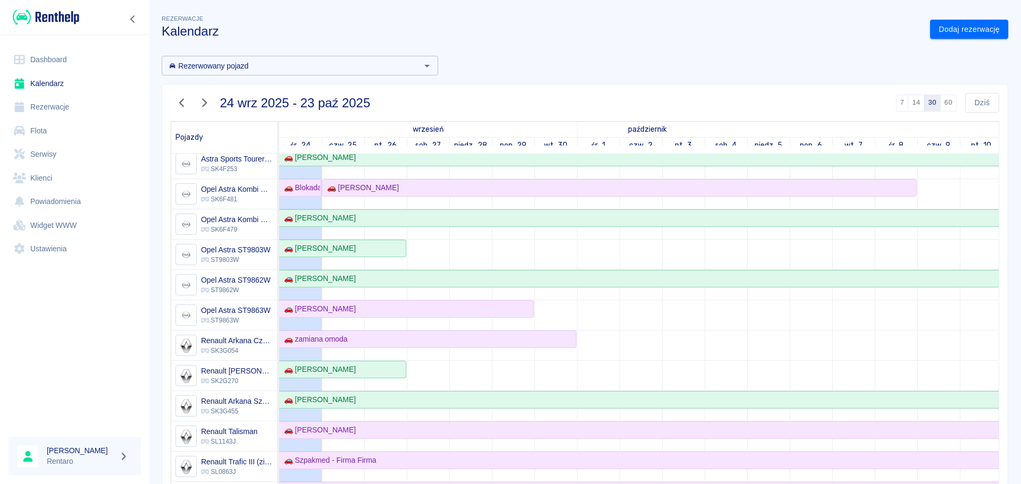
scroll to position [372, 0]
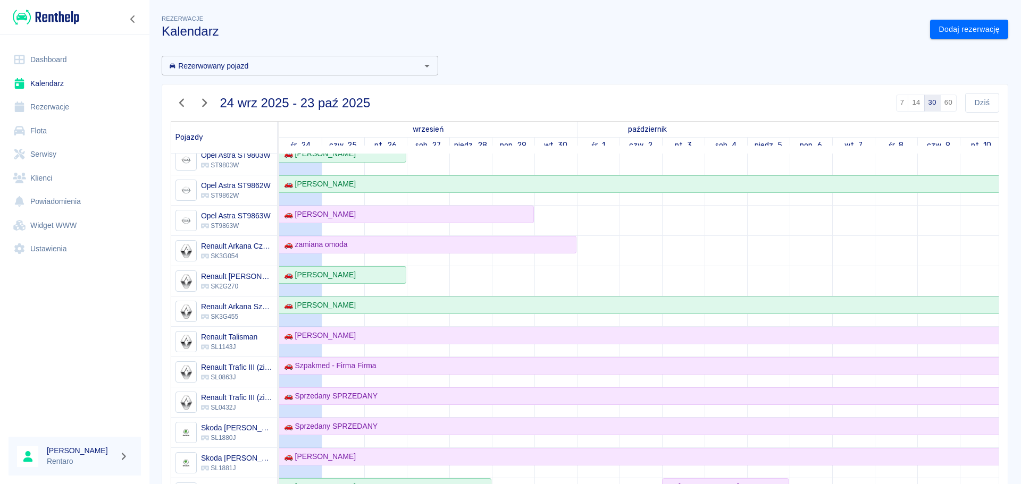
click at [58, 66] on link "Dashboard" at bounding box center [75, 60] width 132 height 24
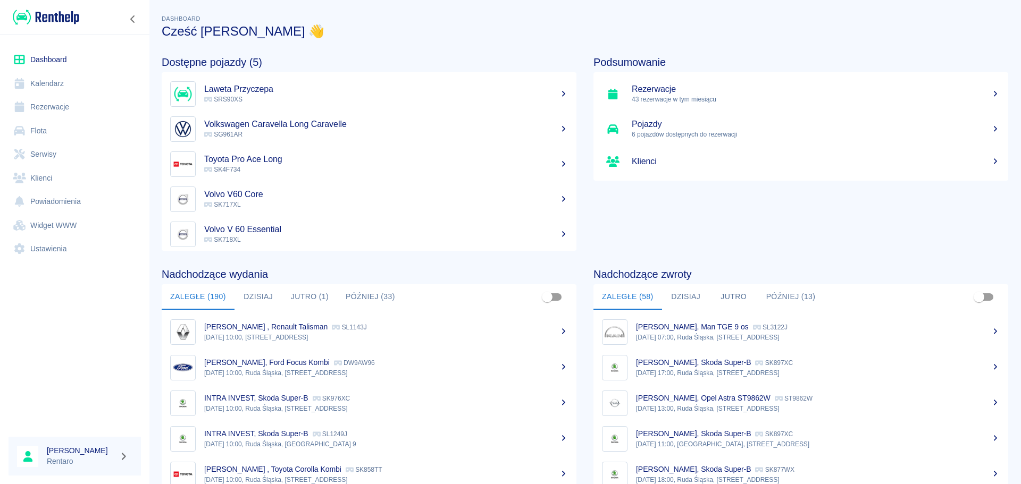
click at [273, 295] on button "Dzisiaj" at bounding box center [258, 297] width 48 height 26
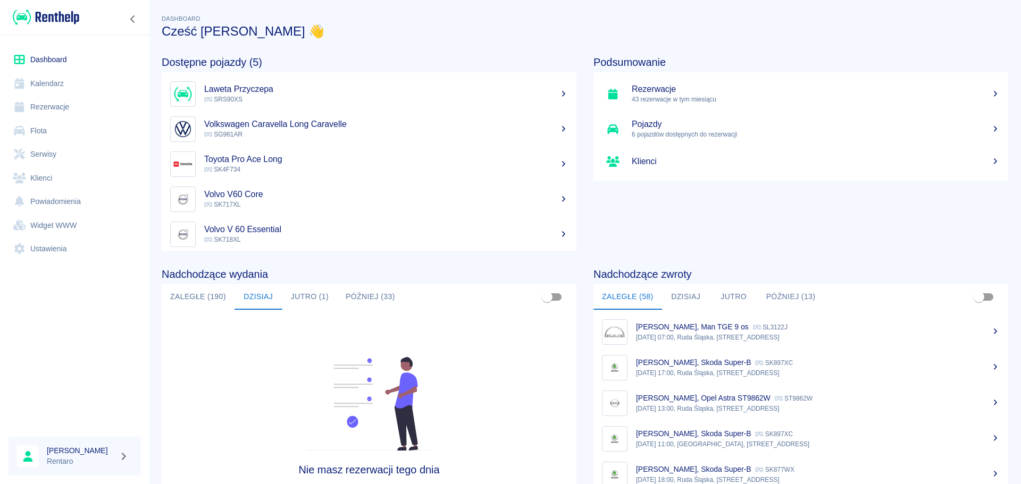
click at [69, 68] on link "Dashboard" at bounding box center [75, 60] width 132 height 24
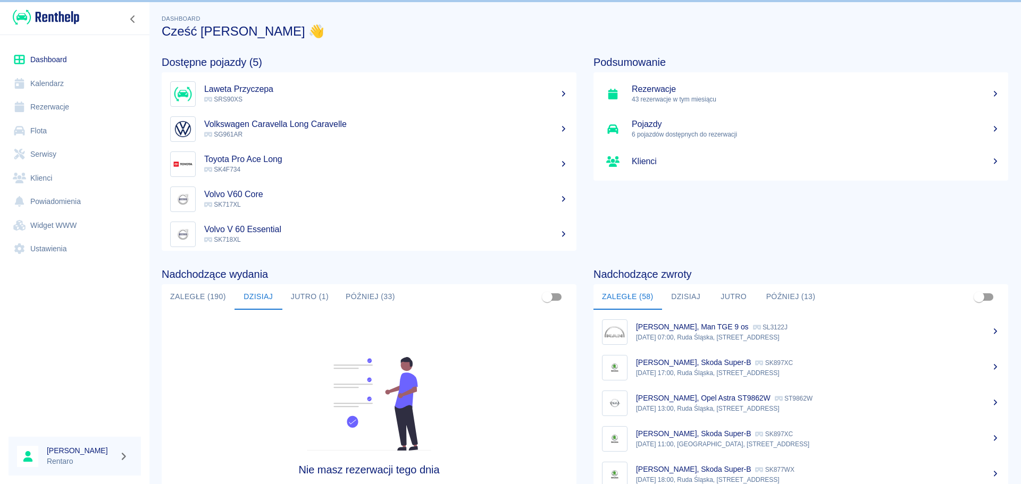
click at [69, 66] on link "Dashboard" at bounding box center [75, 60] width 132 height 24
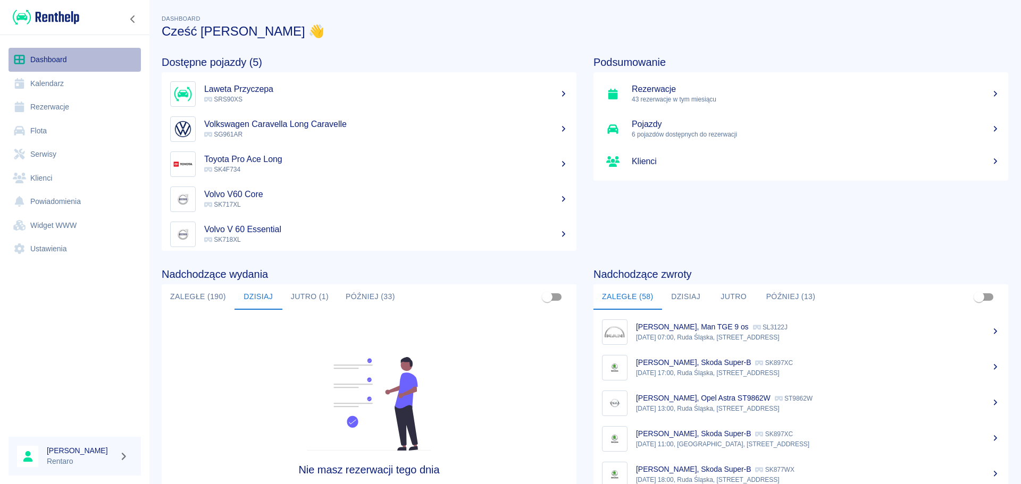
click at [30, 60] on link "Dashboard" at bounding box center [75, 60] width 132 height 24
click at [264, 298] on button "Dzisiaj" at bounding box center [258, 297] width 48 height 26
click at [680, 299] on button "Dzisiaj" at bounding box center [686, 297] width 48 height 26
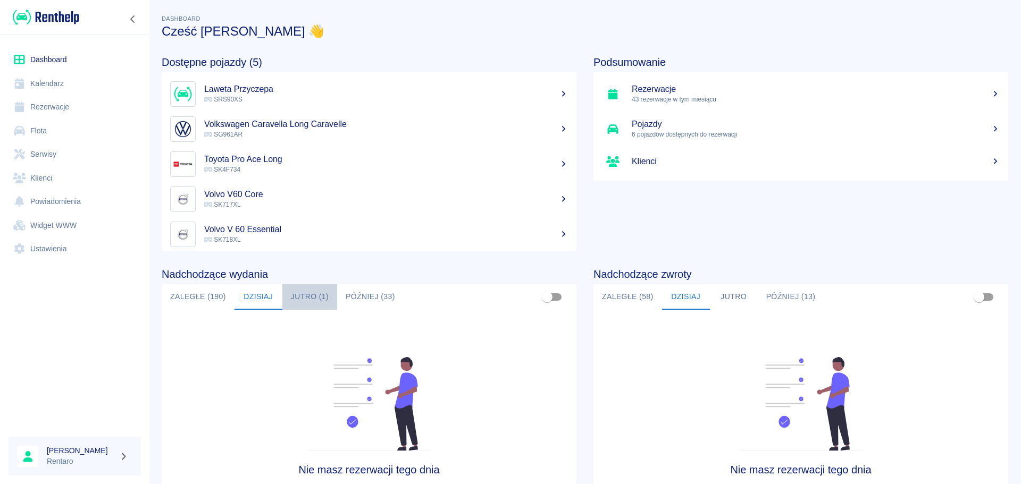
click at [325, 303] on button "Jutro (1)" at bounding box center [309, 297] width 55 height 26
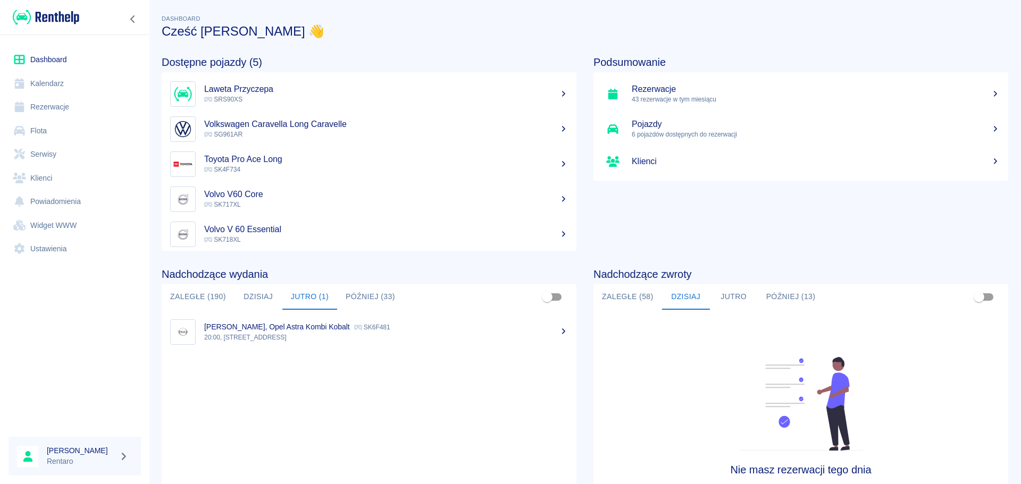
click at [264, 299] on button "Dzisiaj" at bounding box center [258, 297] width 48 height 26
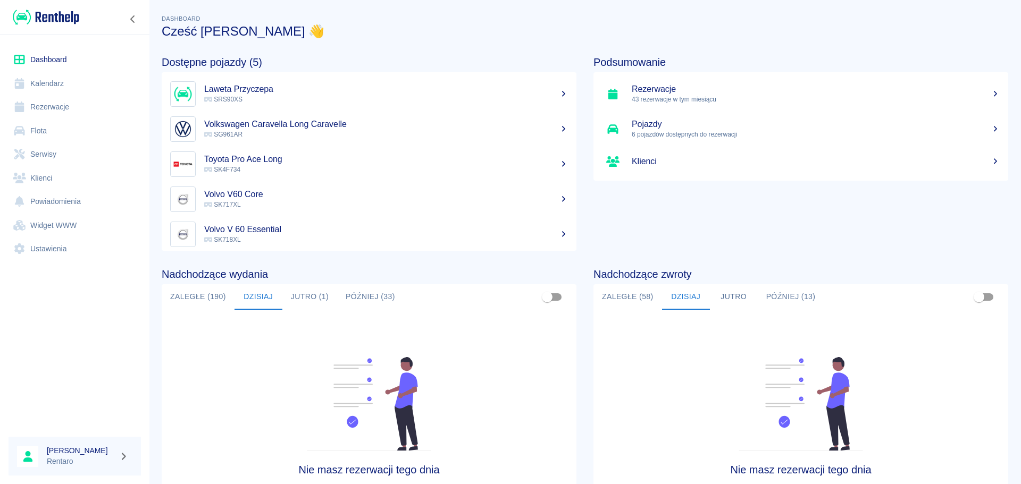
click at [46, 85] on link "Kalendarz" at bounding box center [75, 84] width 132 height 24
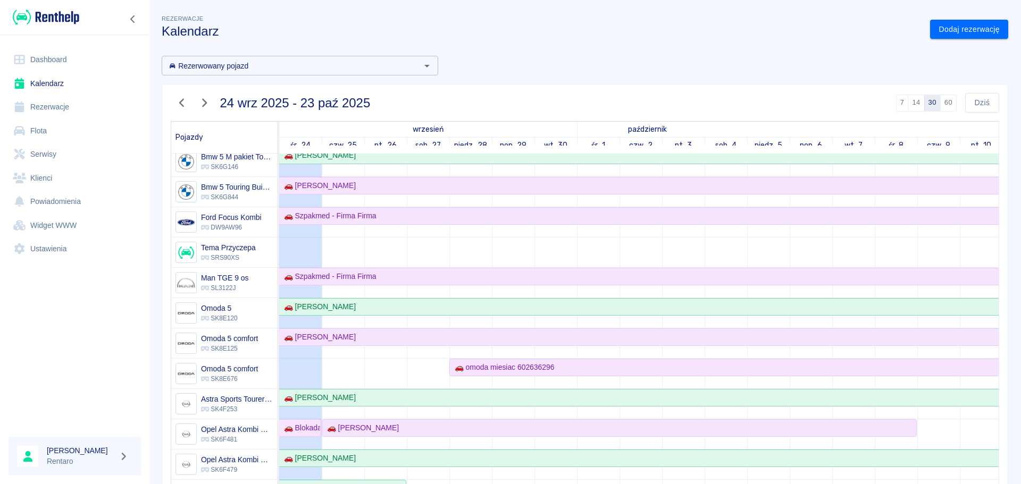
scroll to position [53, 0]
